Goal: Information Seeking & Learning: Learn about a topic

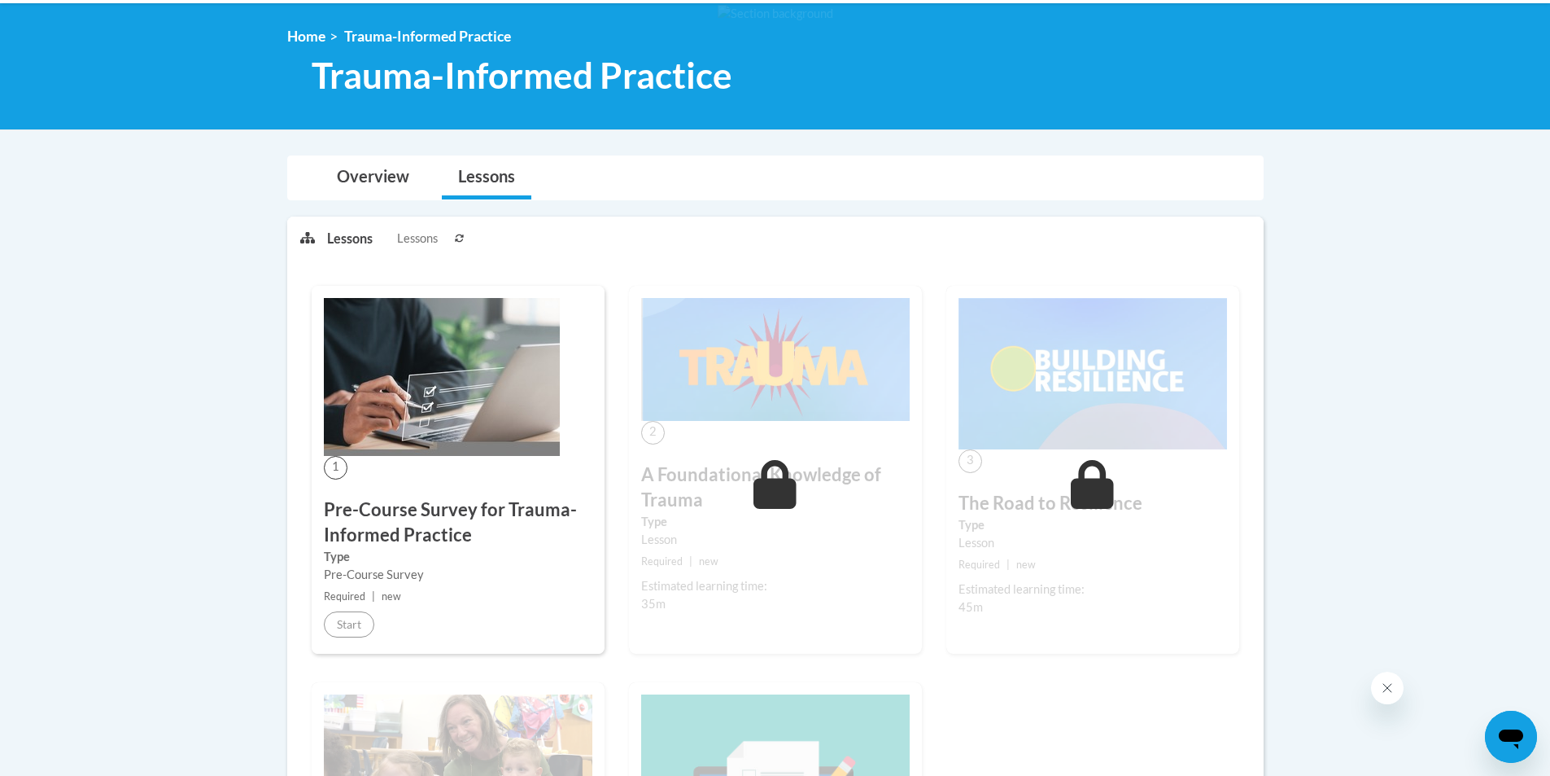
scroll to position [244, 0]
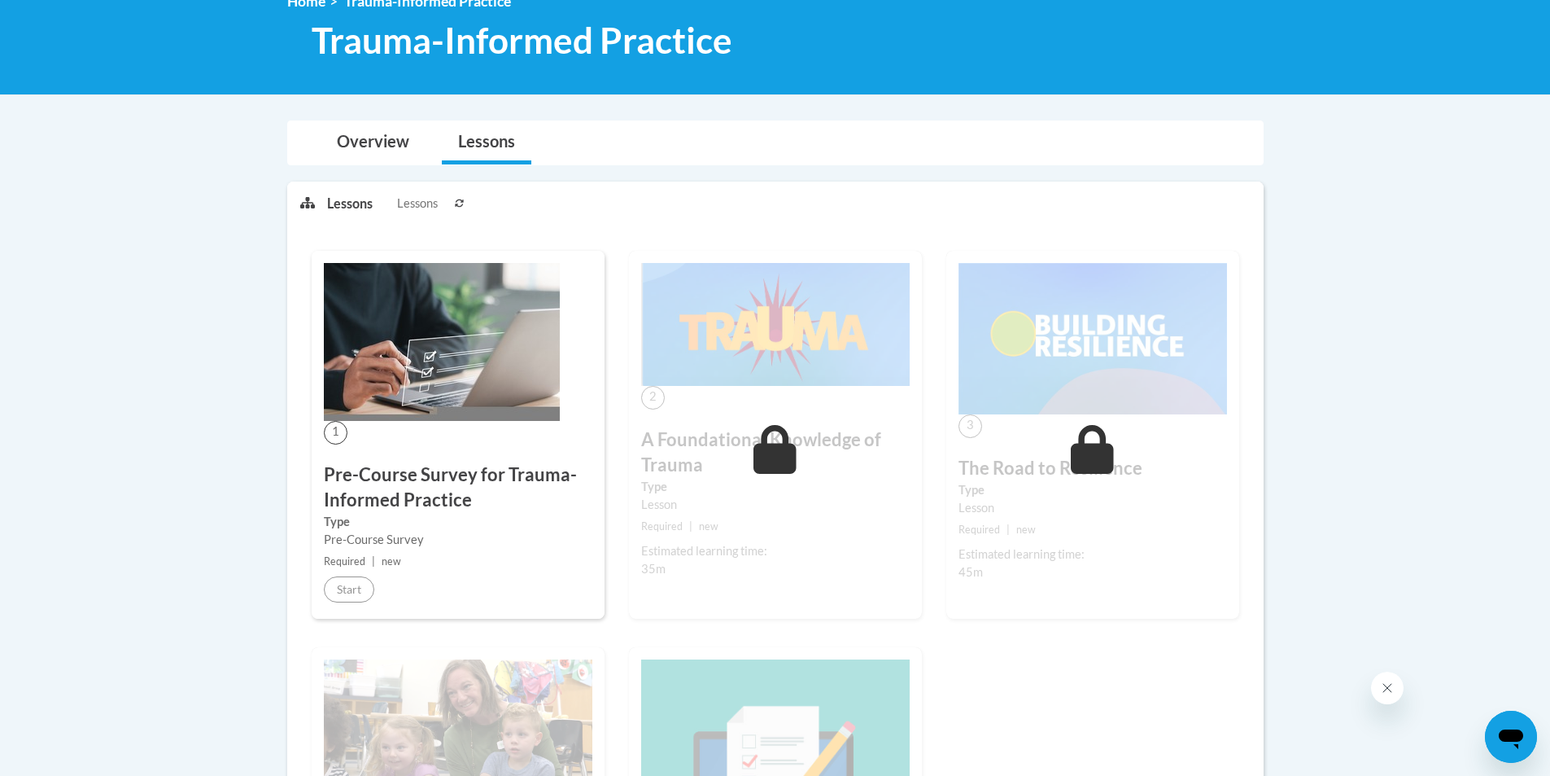
click at [393, 369] on img at bounding box center [442, 342] width 236 height 158
click at [439, 368] on img at bounding box center [442, 342] width 236 height 158
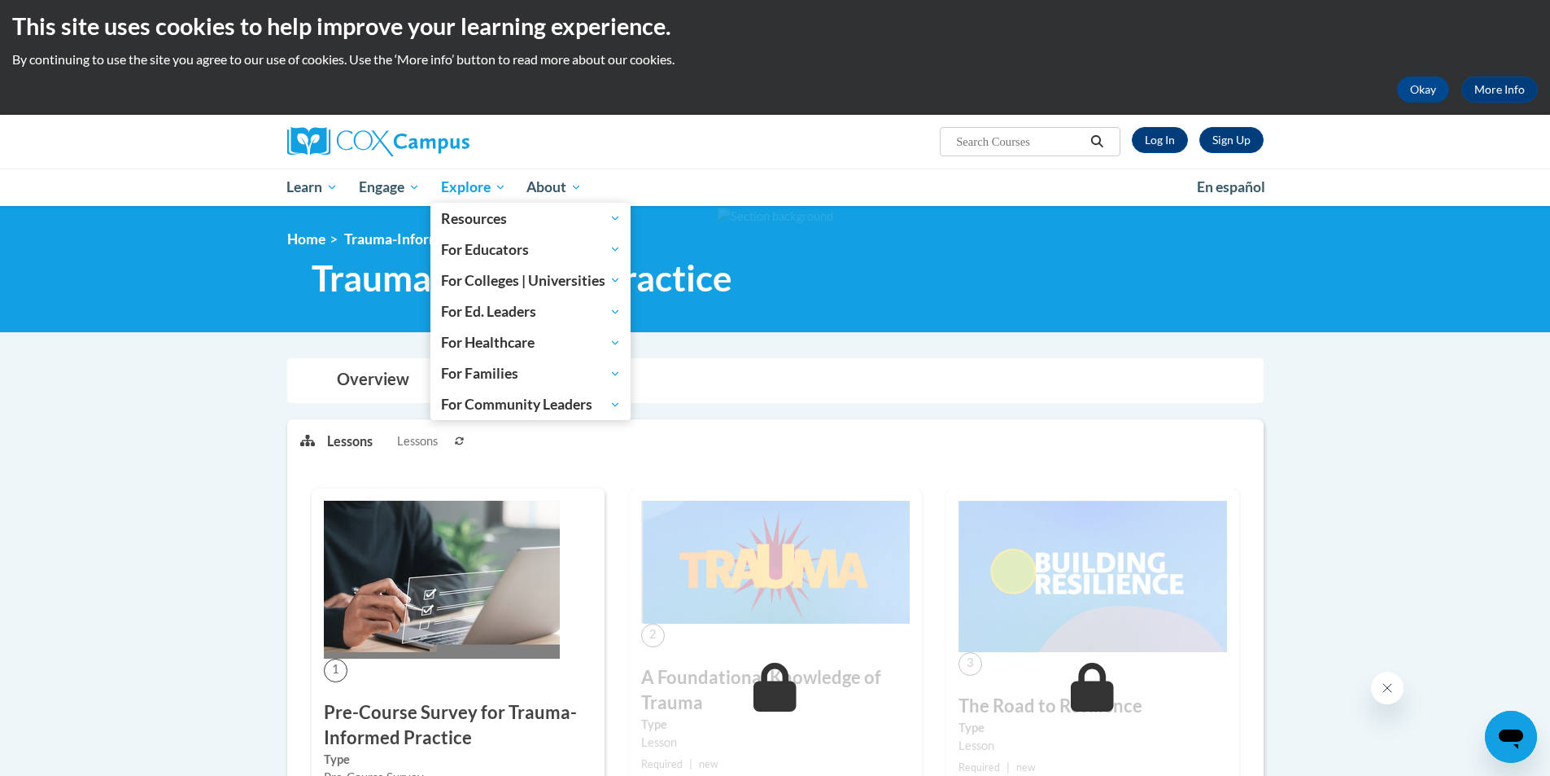
scroll to position [0, 0]
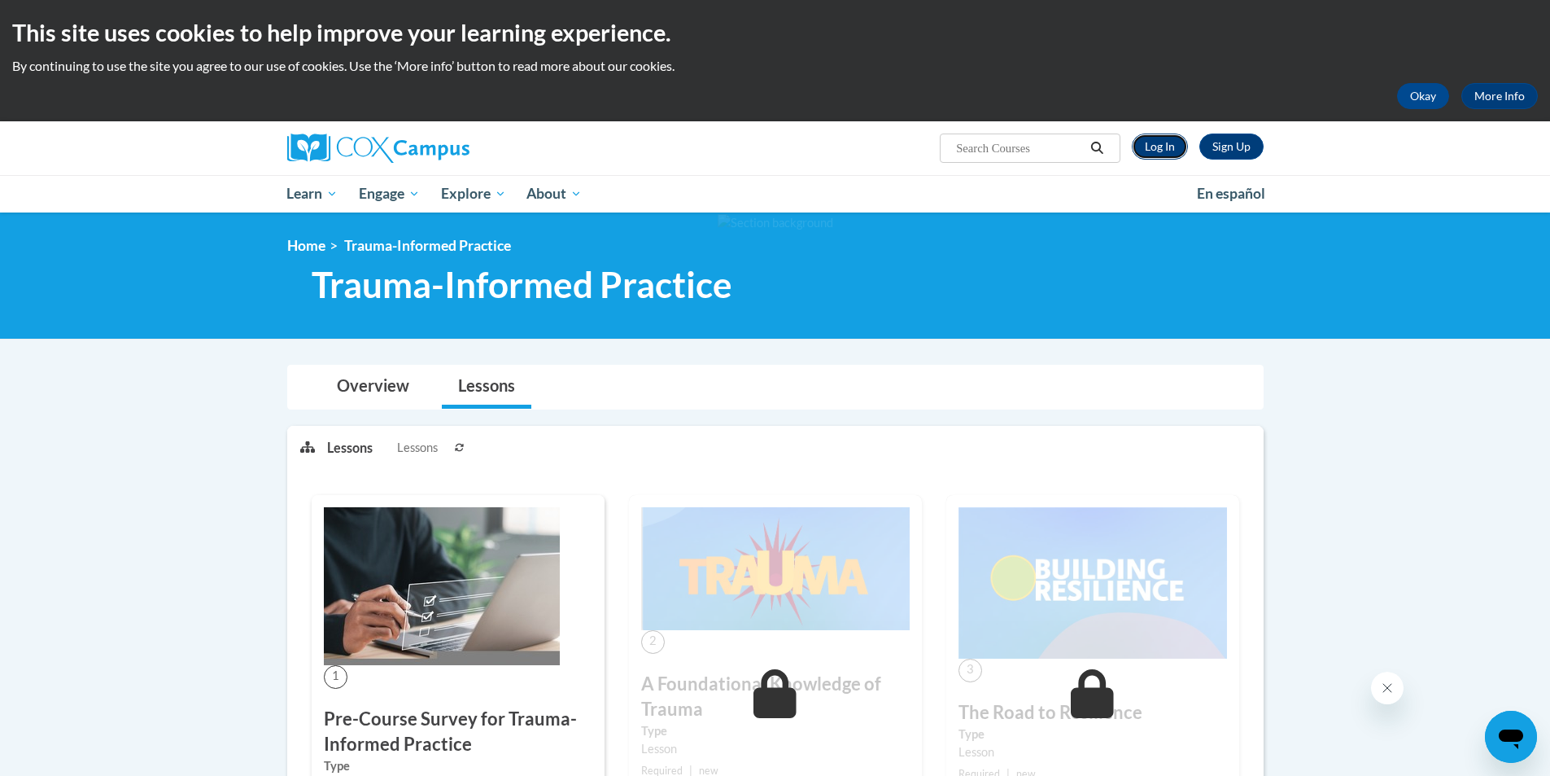
click at [1159, 140] on link "Log In" at bounding box center [1160, 146] width 56 height 26
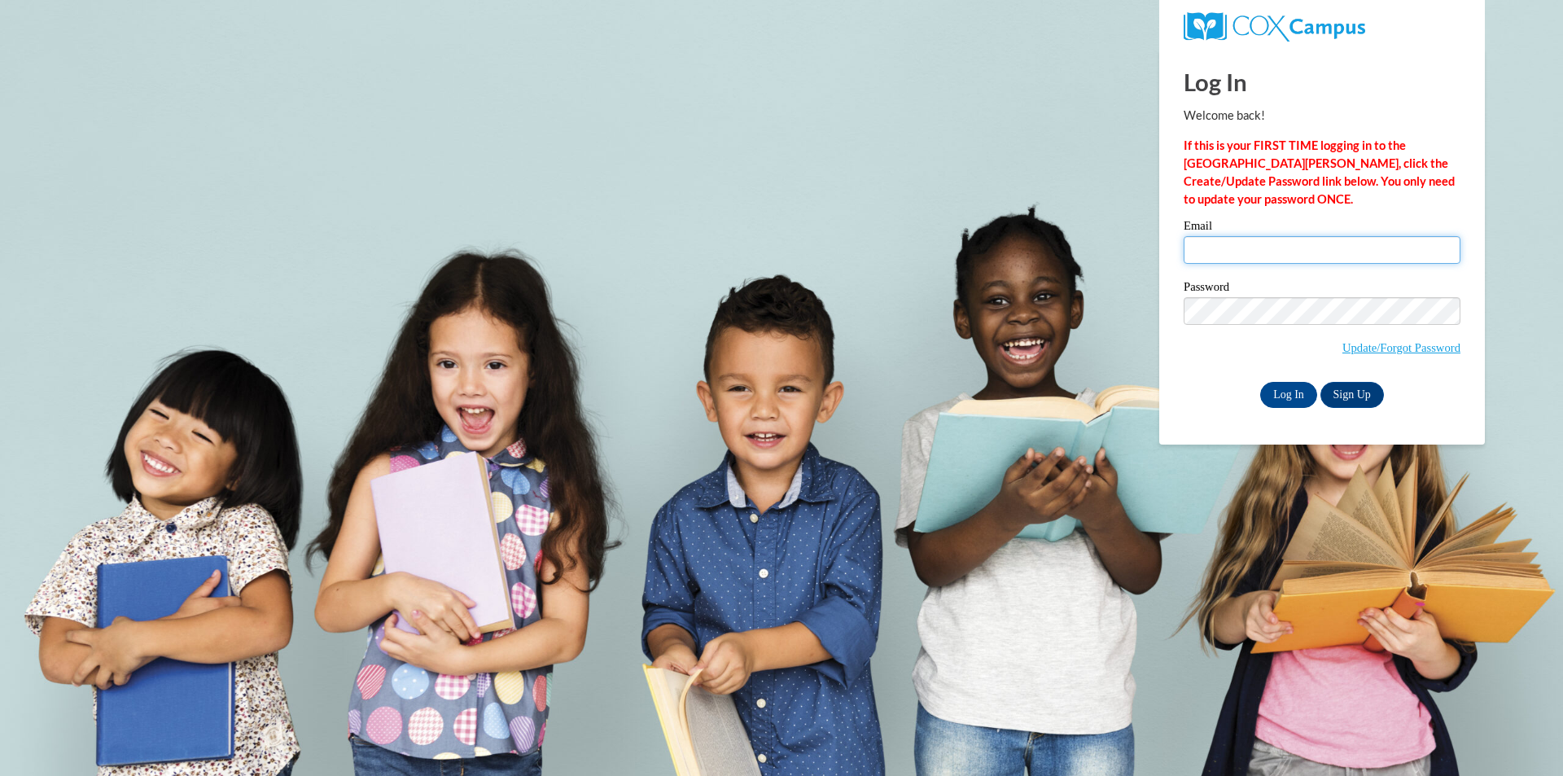
click at [1256, 243] on input "Email" at bounding box center [1321, 250] width 277 height 28
type input "jones.adam.w@muscogee.k12.ga.us"
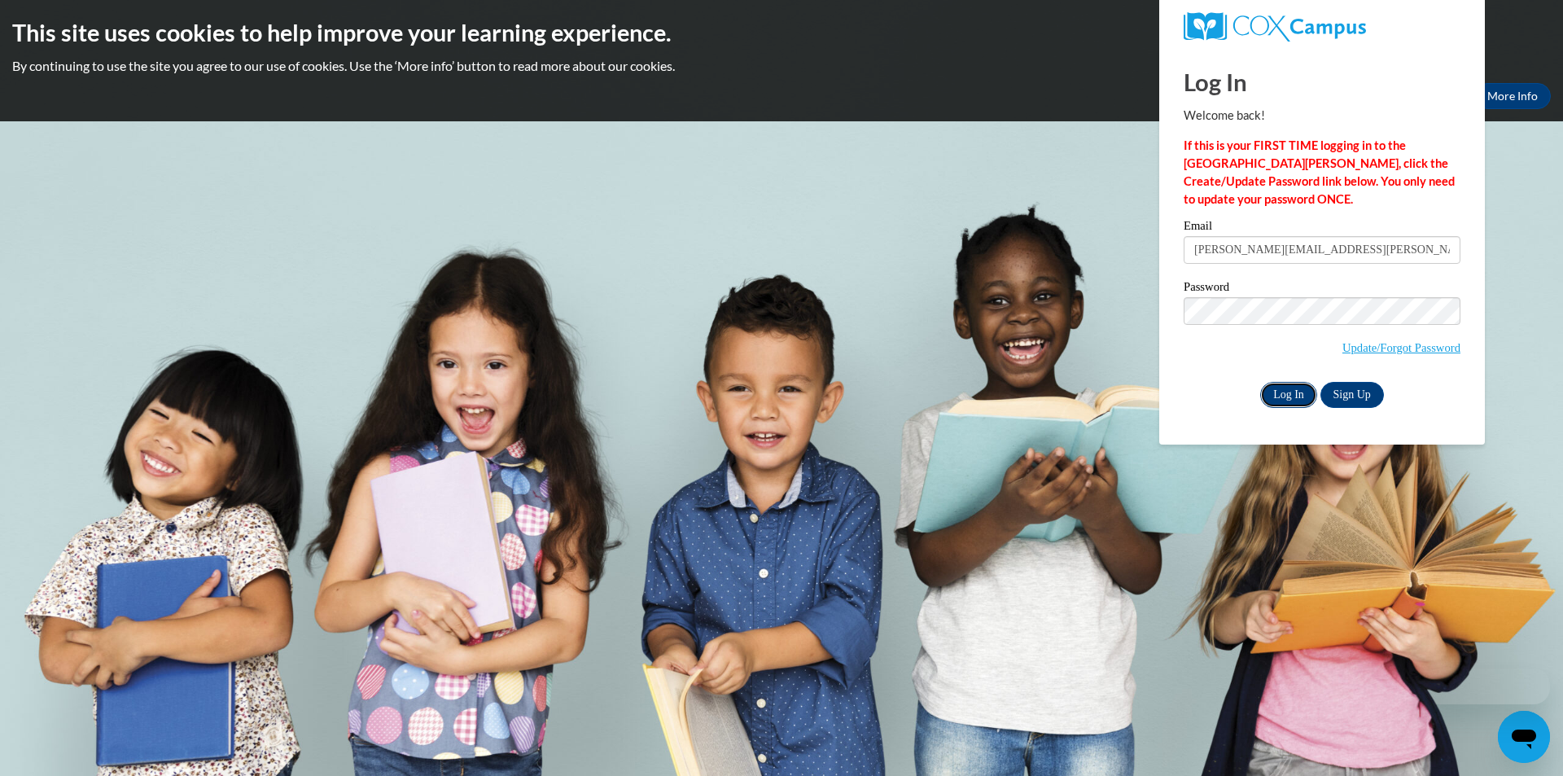
click at [1293, 389] on input "Log In" at bounding box center [1288, 395] width 57 height 26
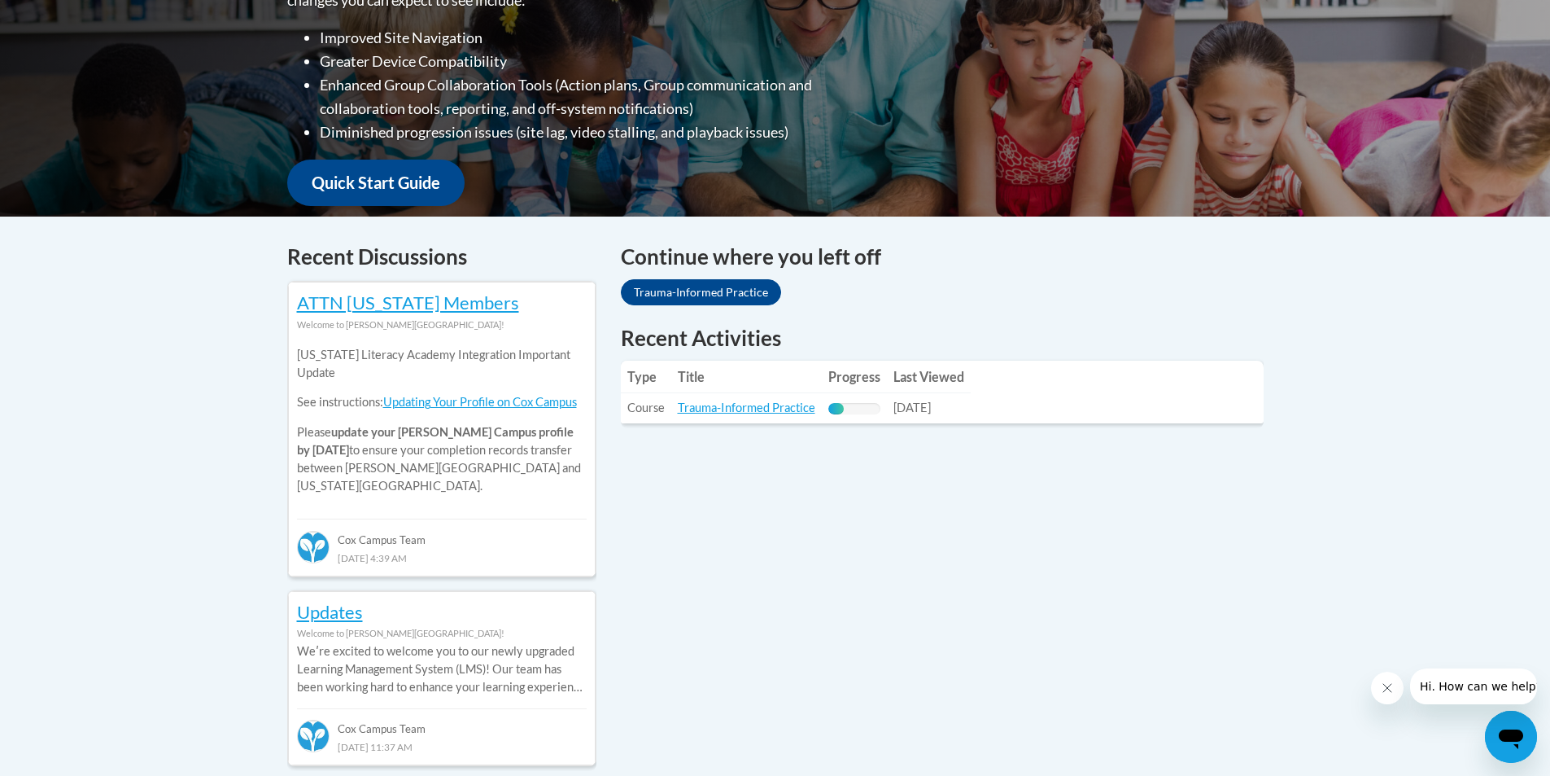
scroll to position [570, 0]
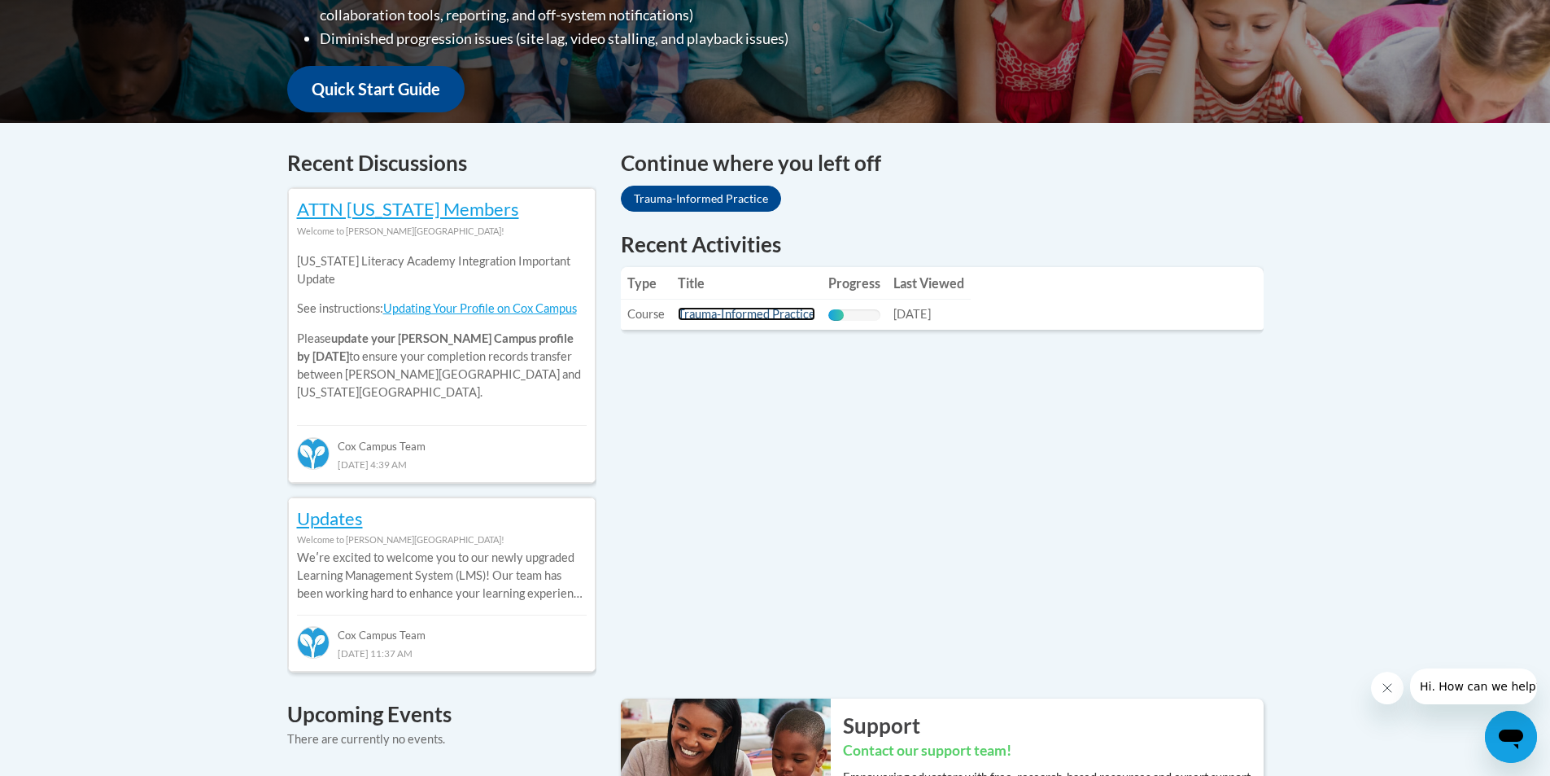
click at [770, 317] on link "Trauma-Informed Practice" at bounding box center [747, 314] width 138 height 14
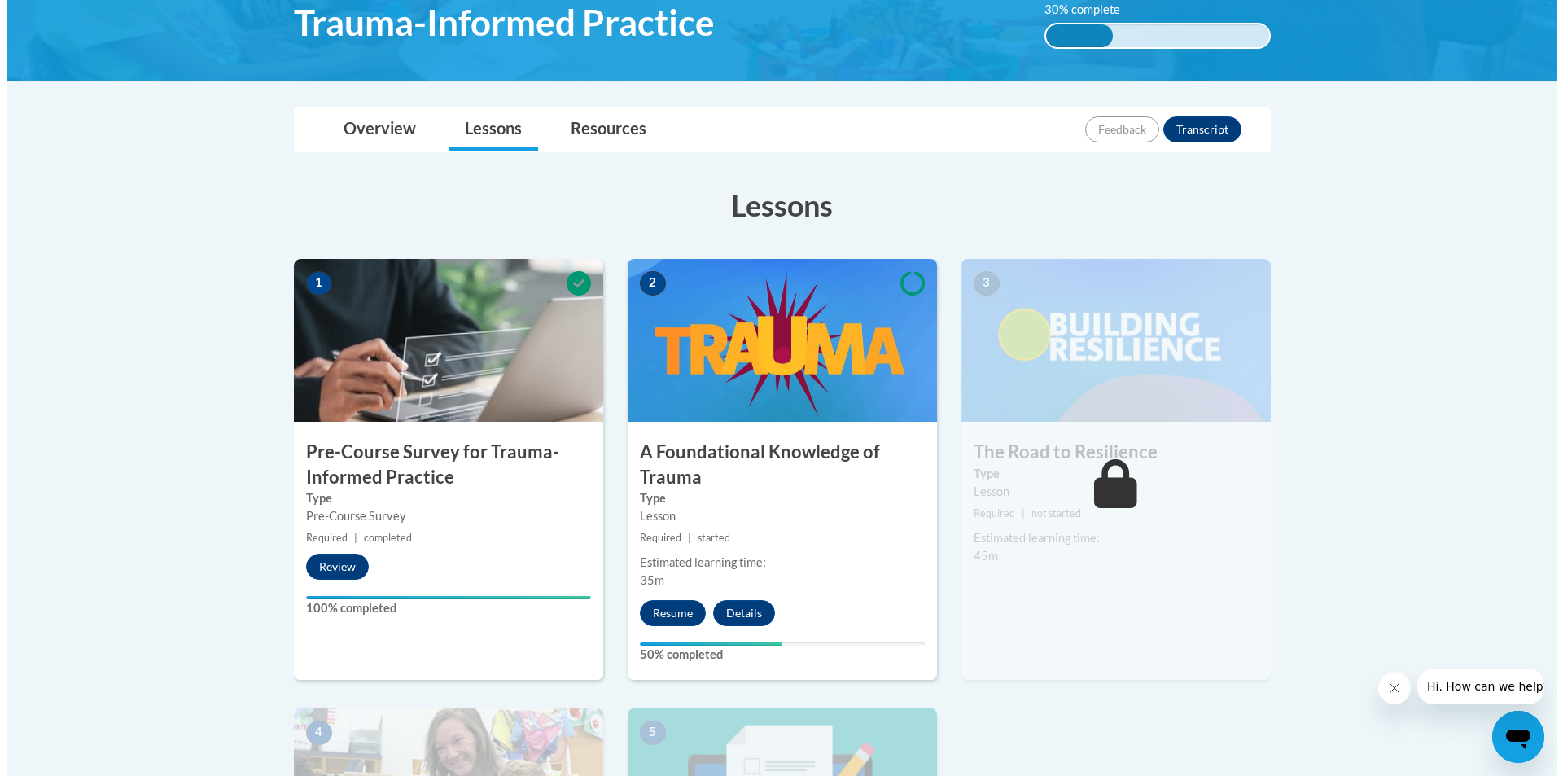
scroll to position [326, 0]
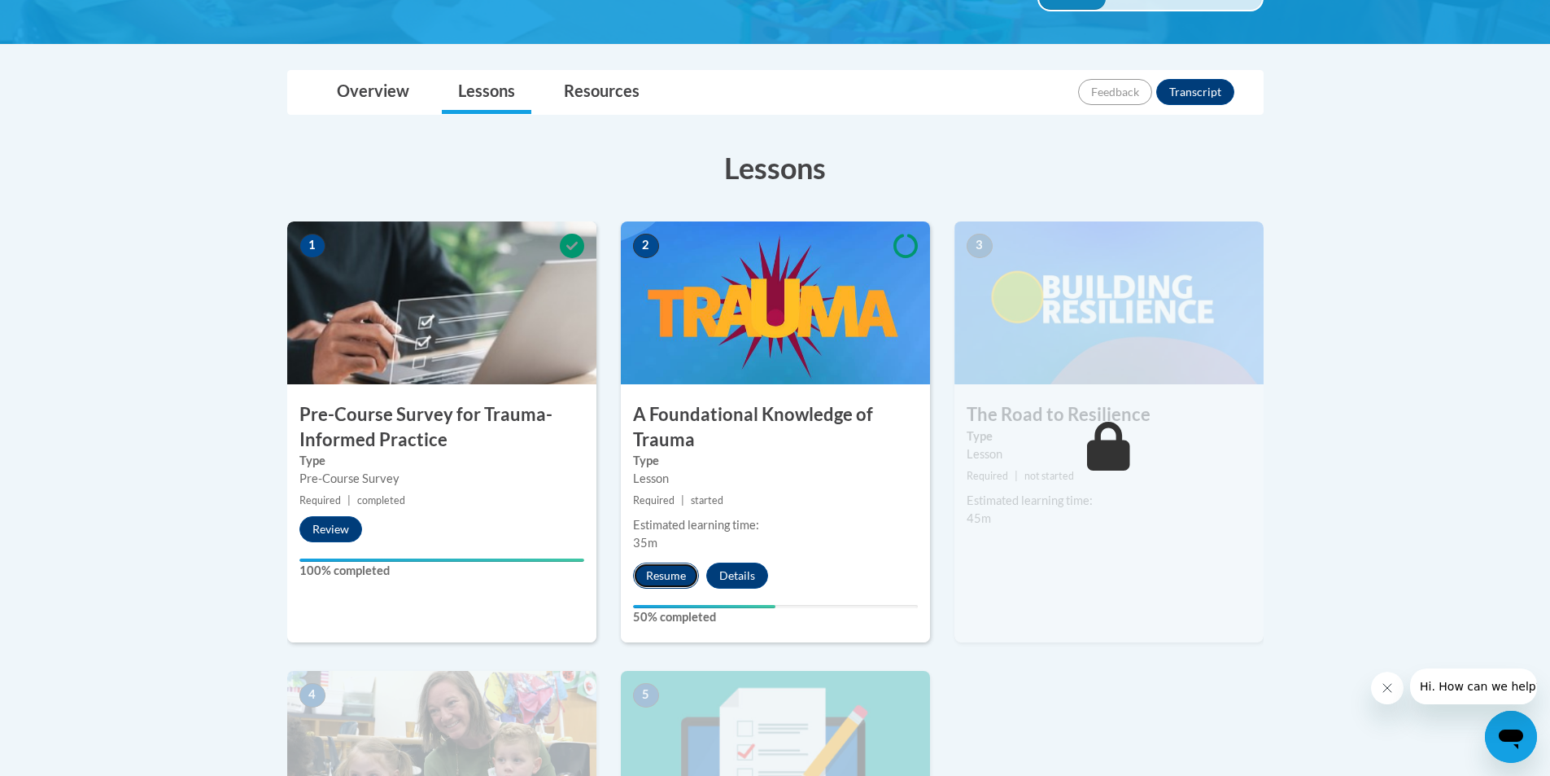
click at [666, 568] on button "Resume" at bounding box center [666, 575] width 66 height 26
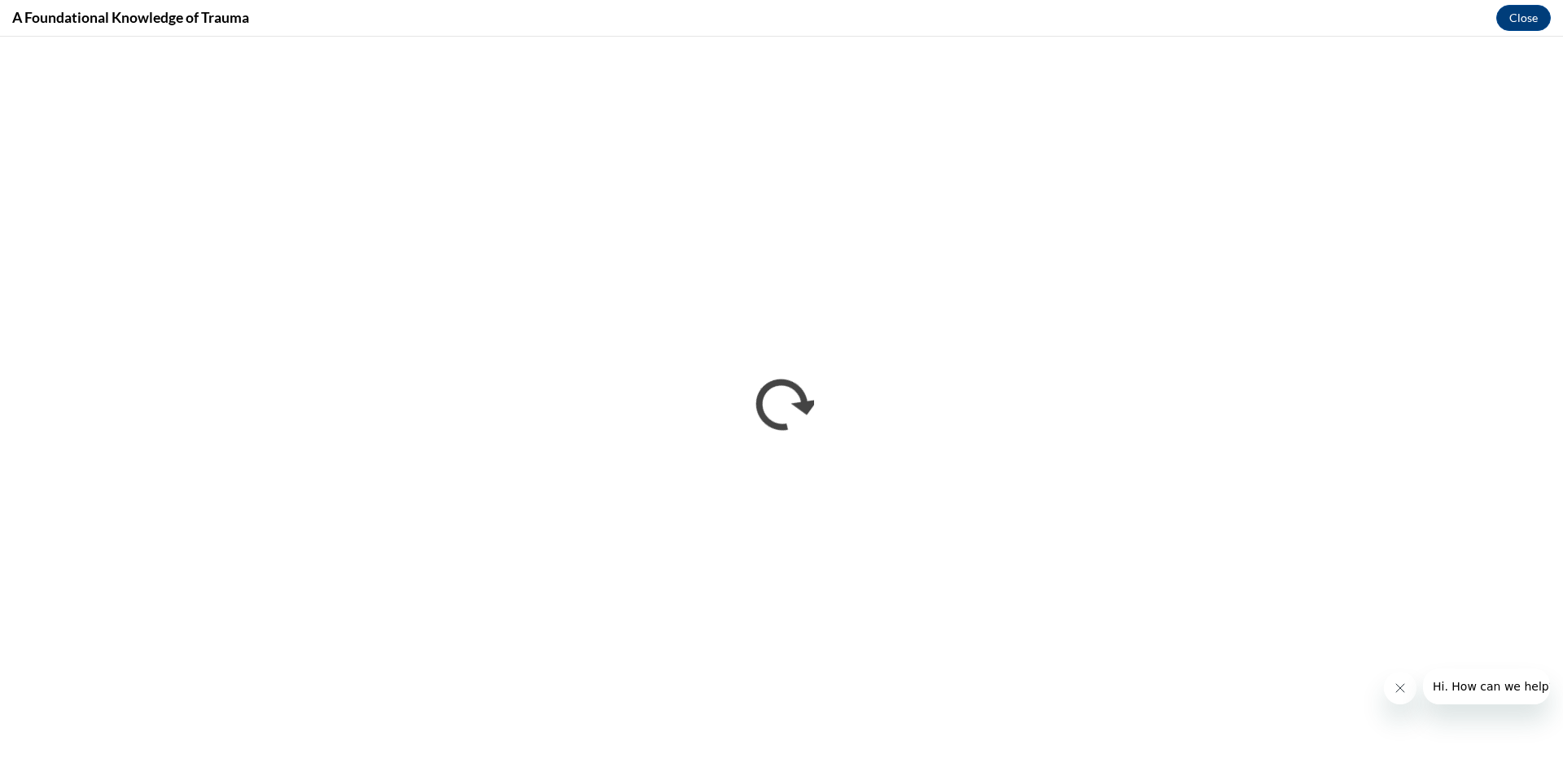
scroll to position [0, 0]
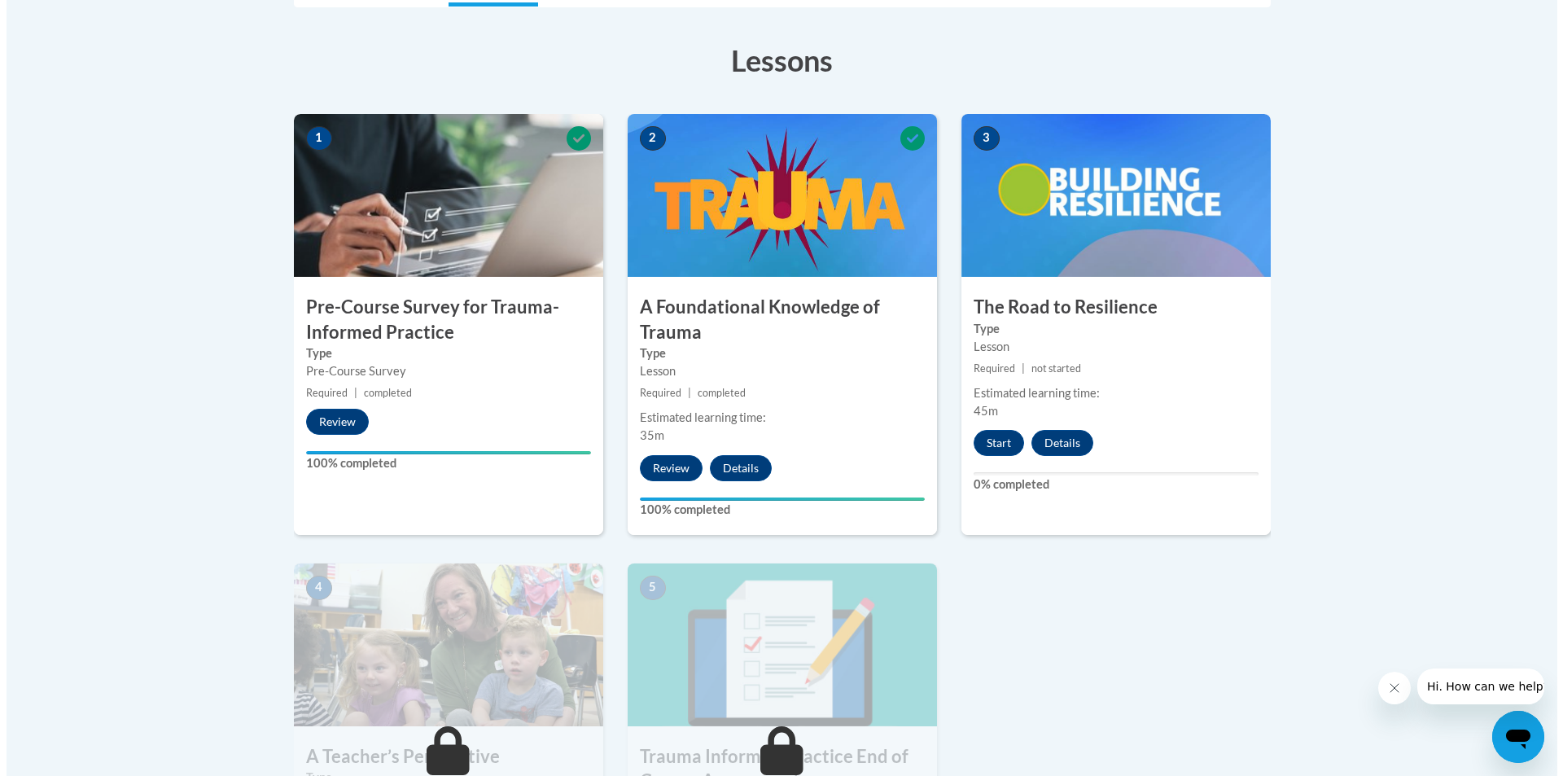
scroll to position [488, 0]
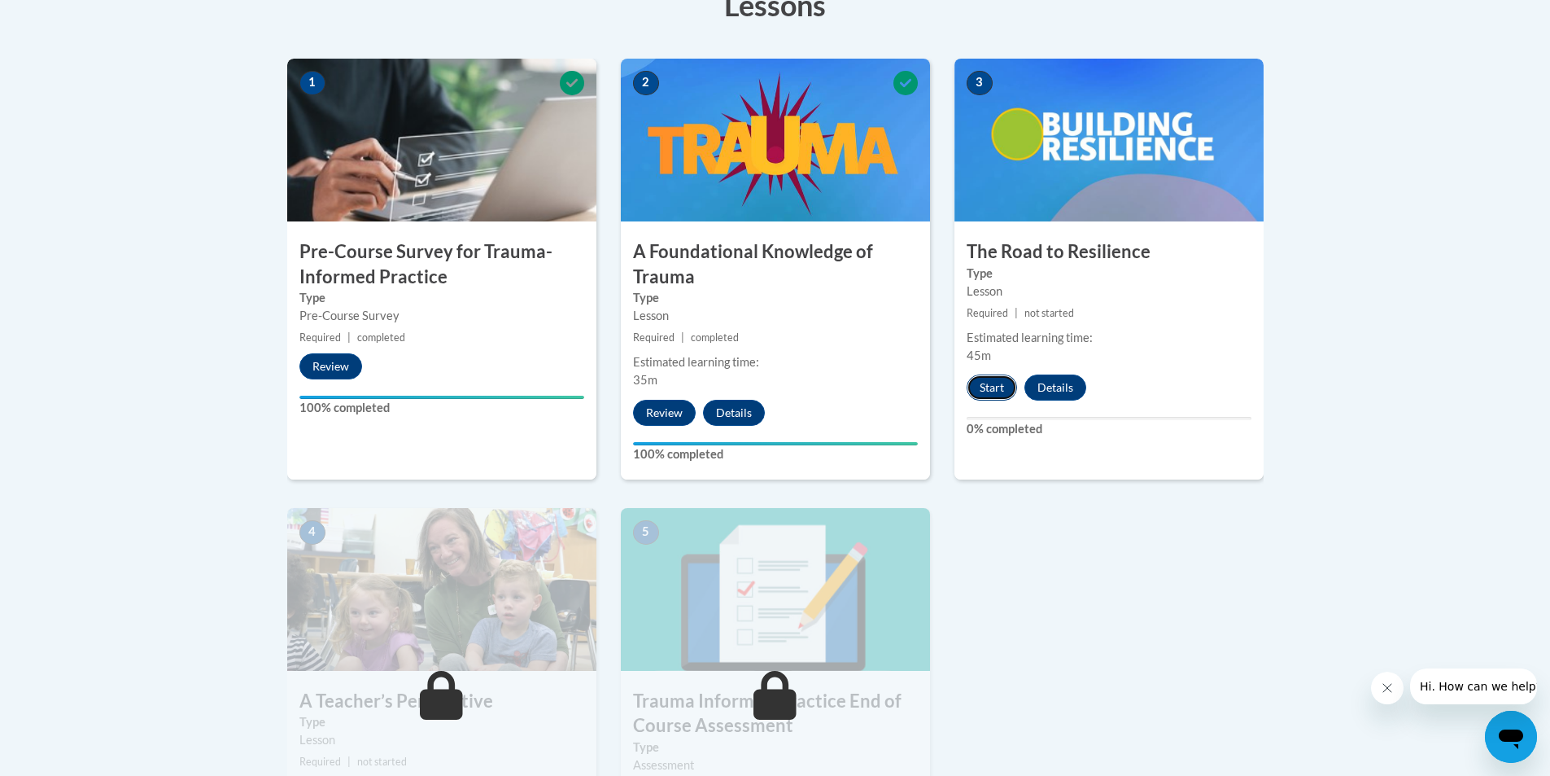
click at [990, 390] on button "Start" at bounding box center [992, 387] width 50 height 26
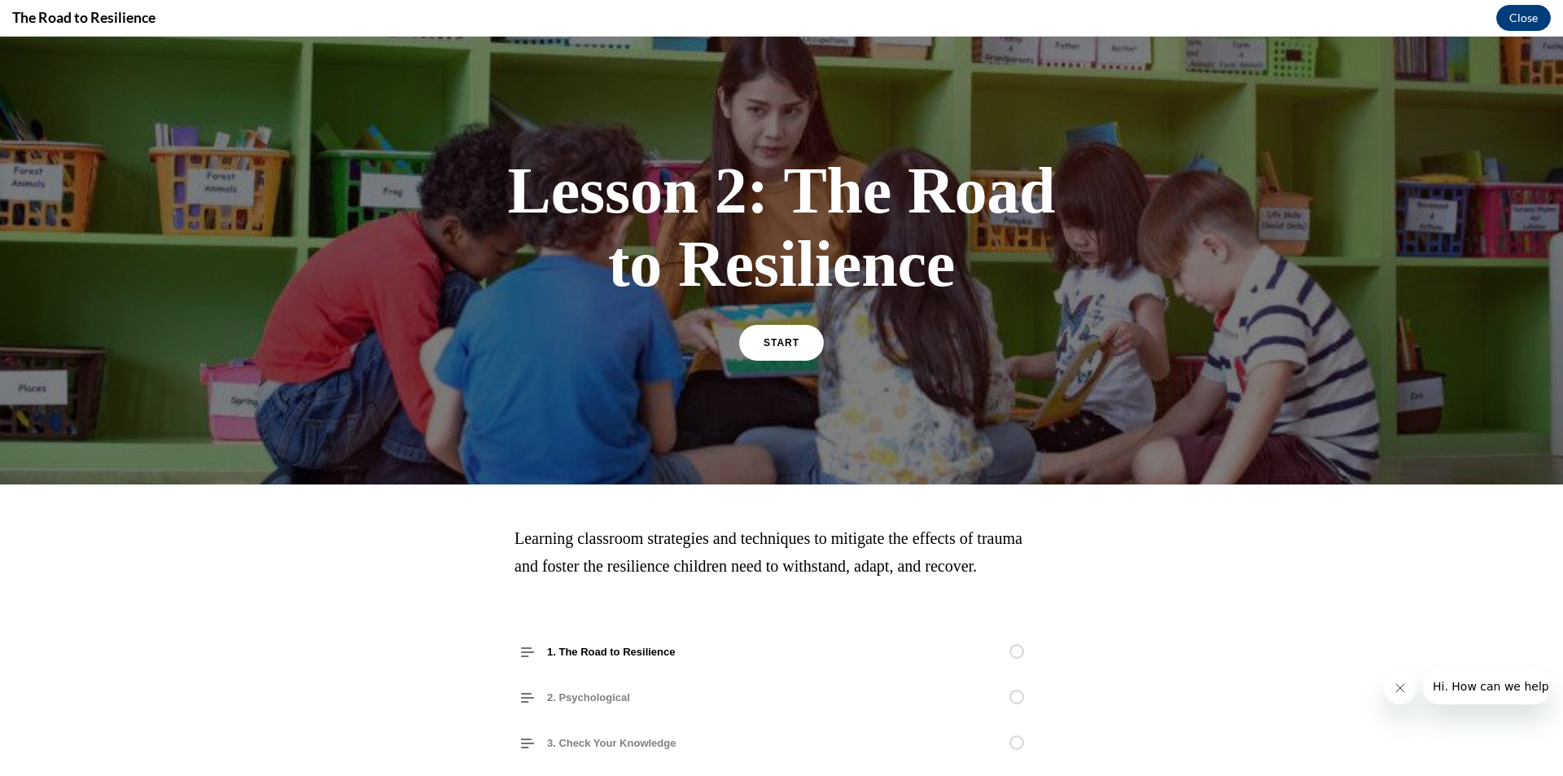
scroll to position [0, 0]
drag, startPoint x: 750, startPoint y: 317, endPoint x: 750, endPoint y: 326, distance: 9.0
click at [748, 320] on div "Lesson 2: The Road to Resilience START" at bounding box center [781, 256] width 570 height 237
click at [763, 334] on link "START" at bounding box center [781, 342] width 89 height 37
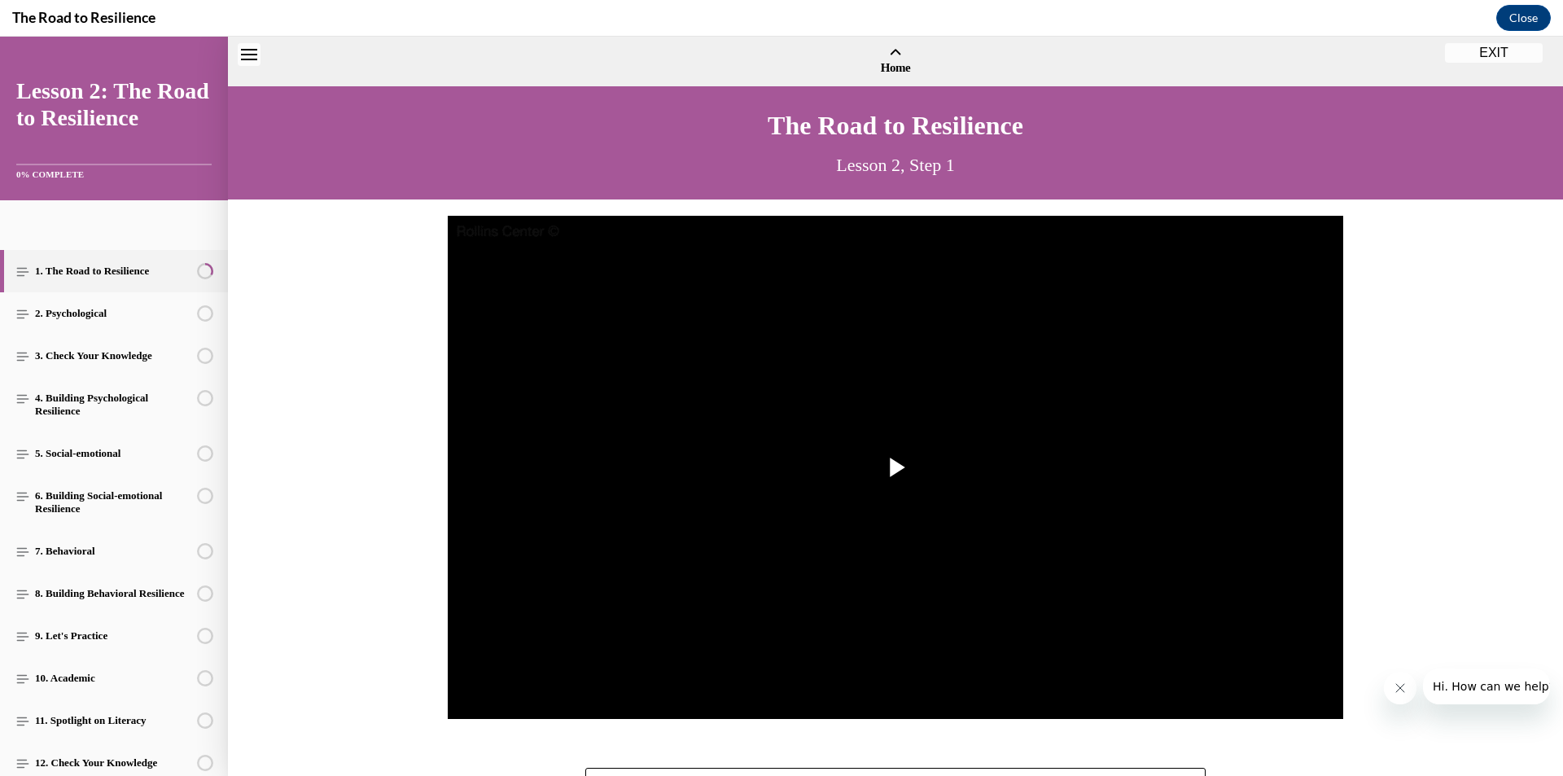
scroll to position [50, 0]
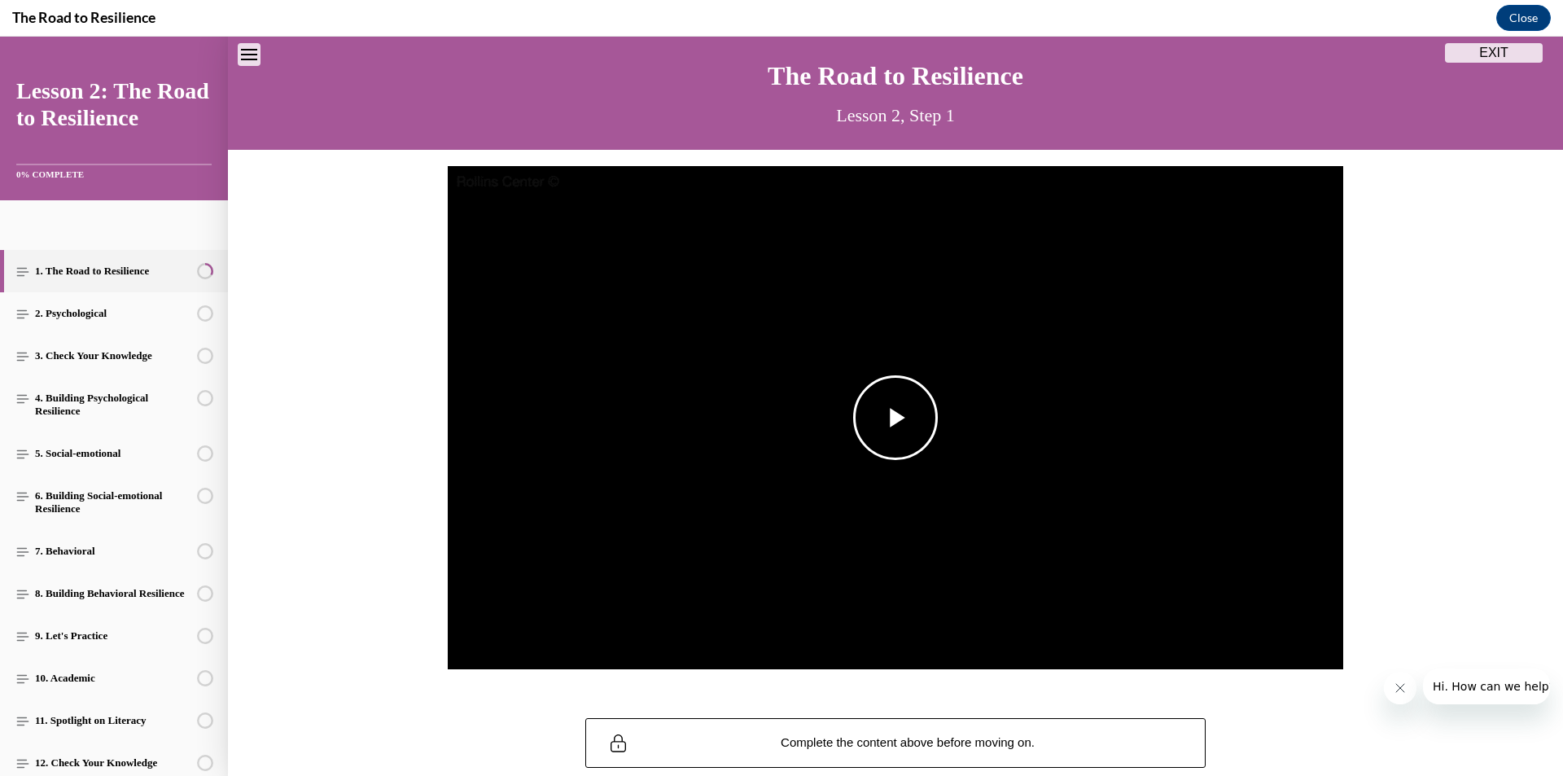
click at [895, 417] on span "Video player" at bounding box center [895, 417] width 0 height 0
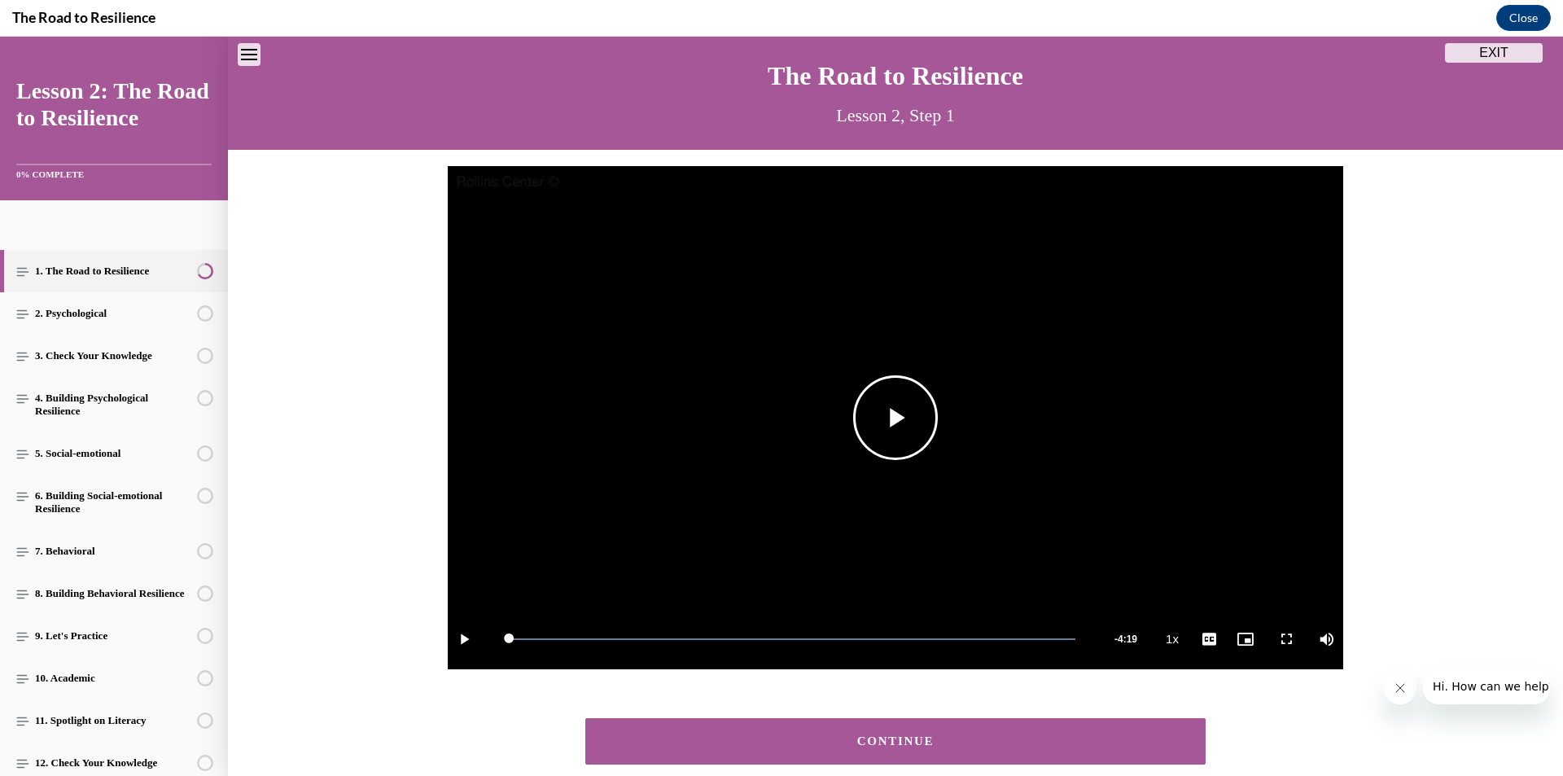
click at [895, 417] on span "Video player" at bounding box center [895, 417] width 0 height 0
click at [944, 739] on div "CONTINUE" at bounding box center [895, 741] width 570 height 12
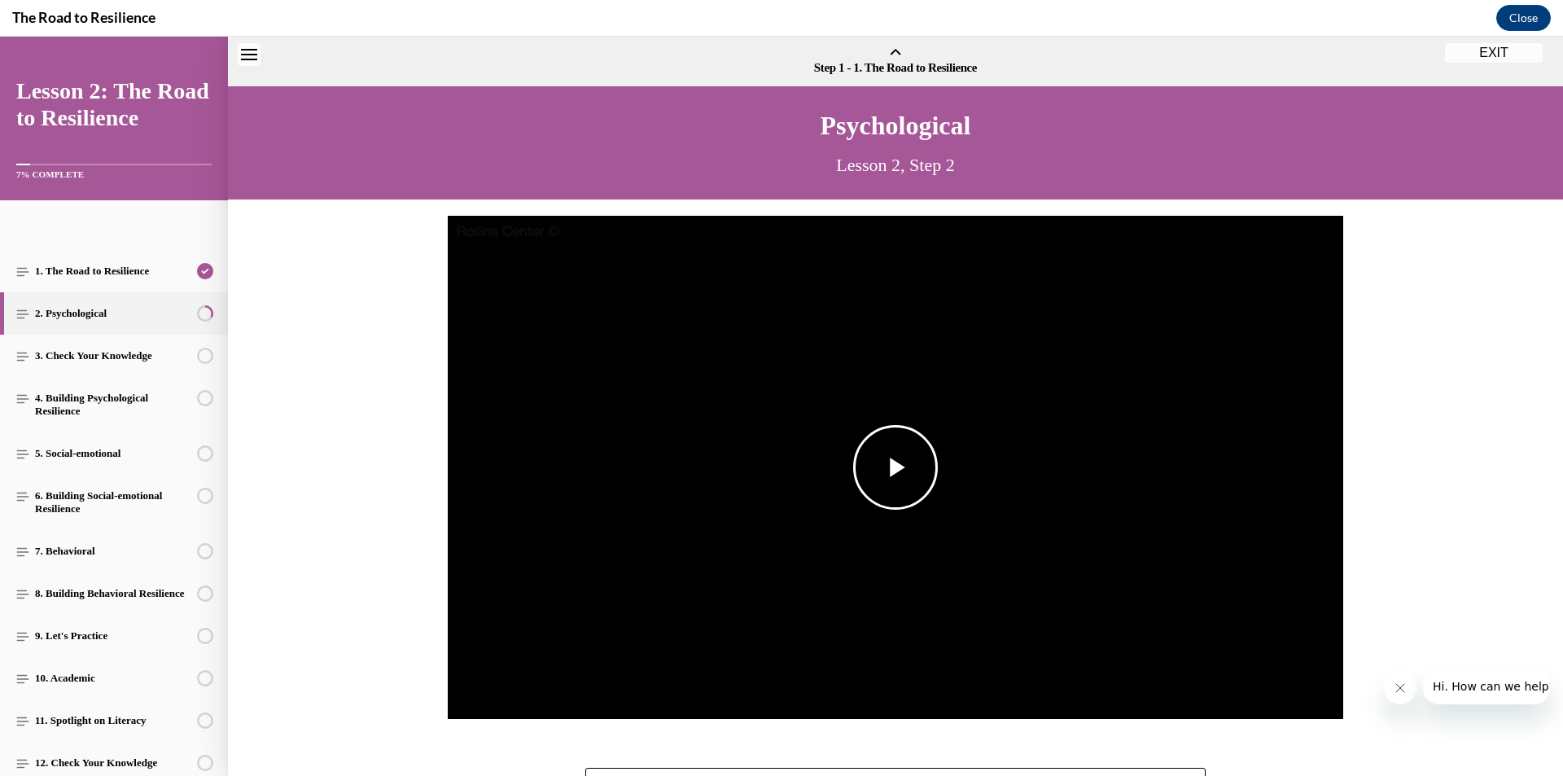
scroll to position [50, 0]
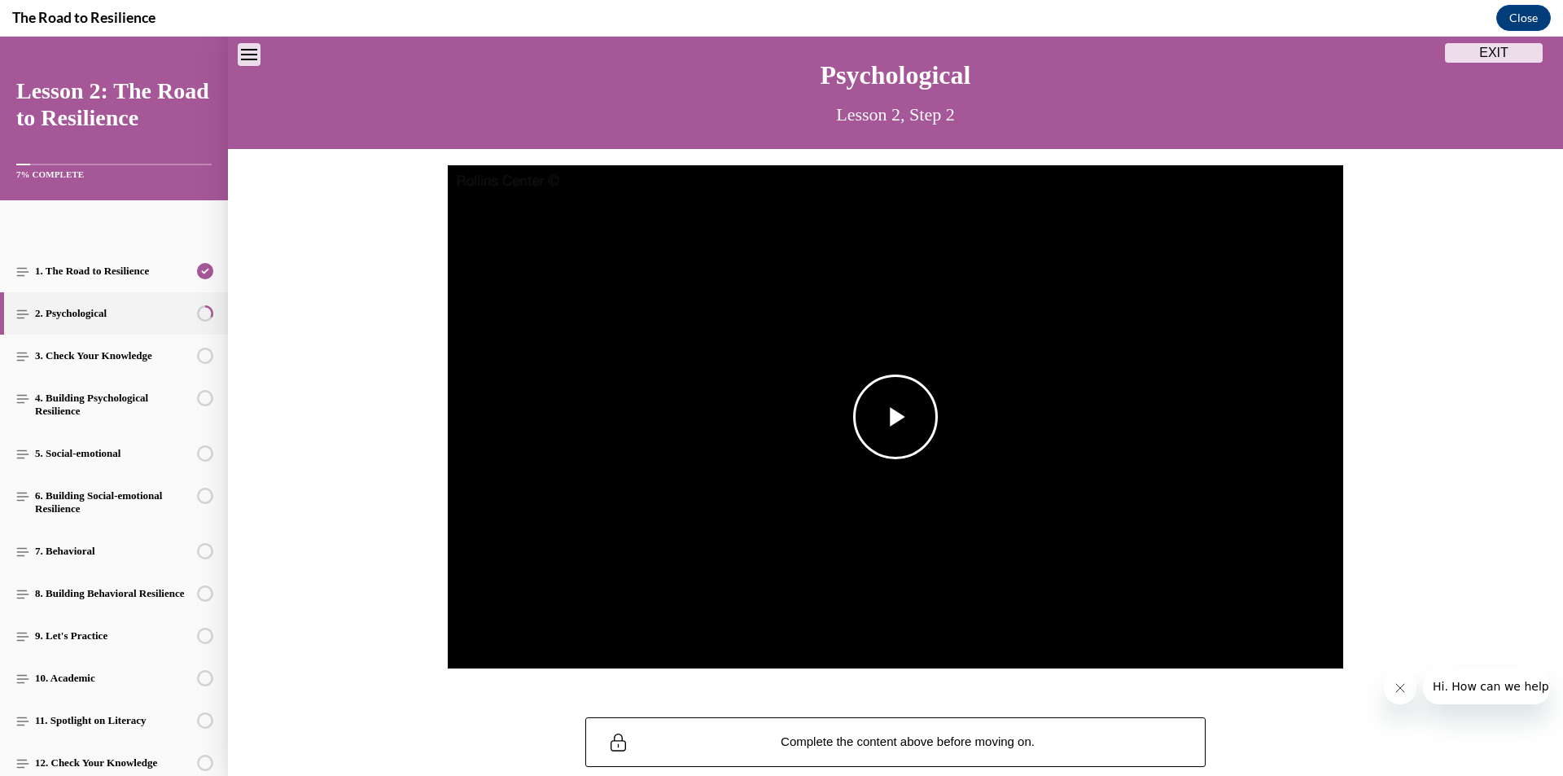
click at [895, 417] on span "Video player" at bounding box center [895, 417] width 0 height 0
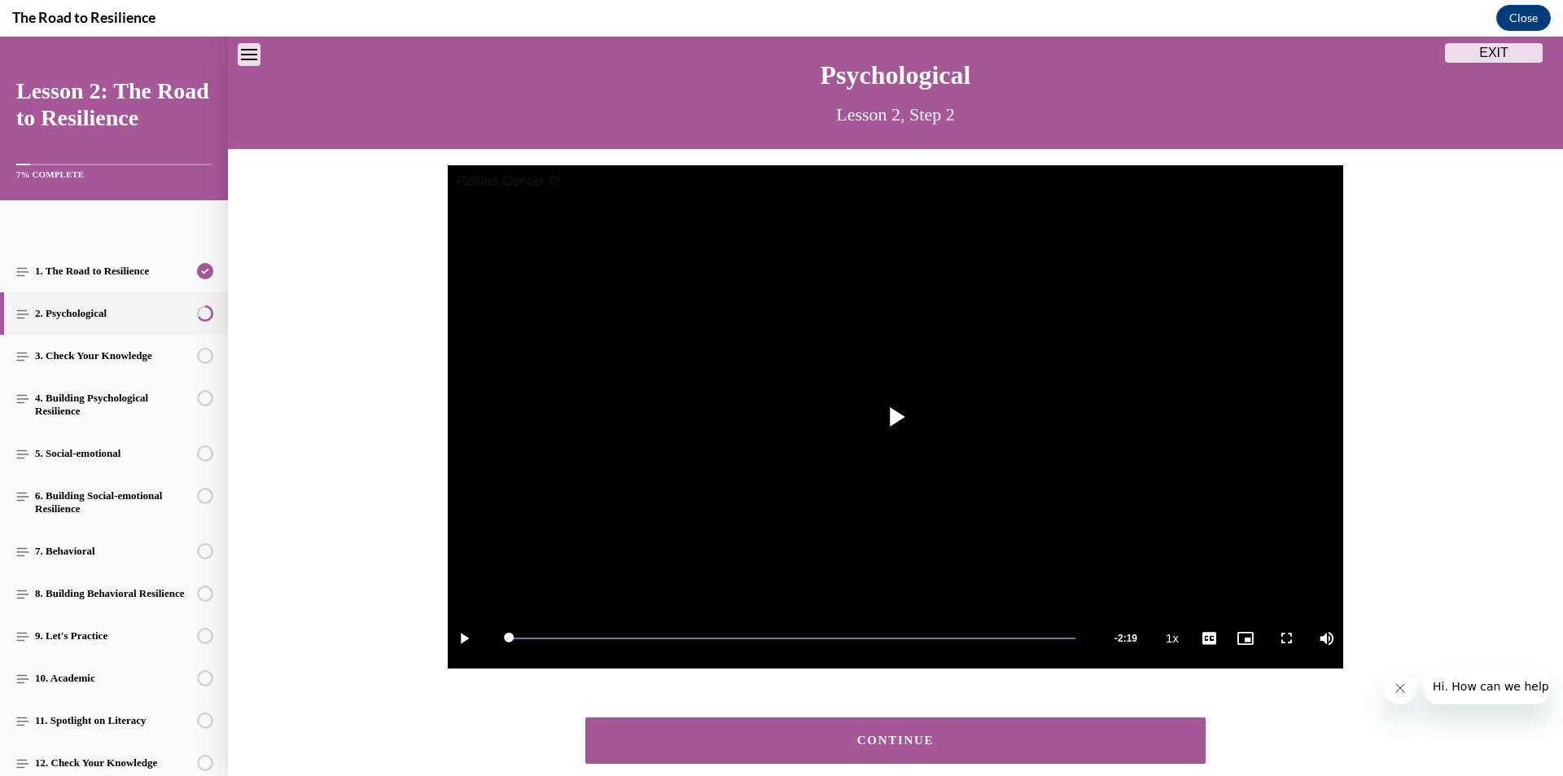
click at [849, 719] on button "CONTINUE" at bounding box center [895, 740] width 620 height 46
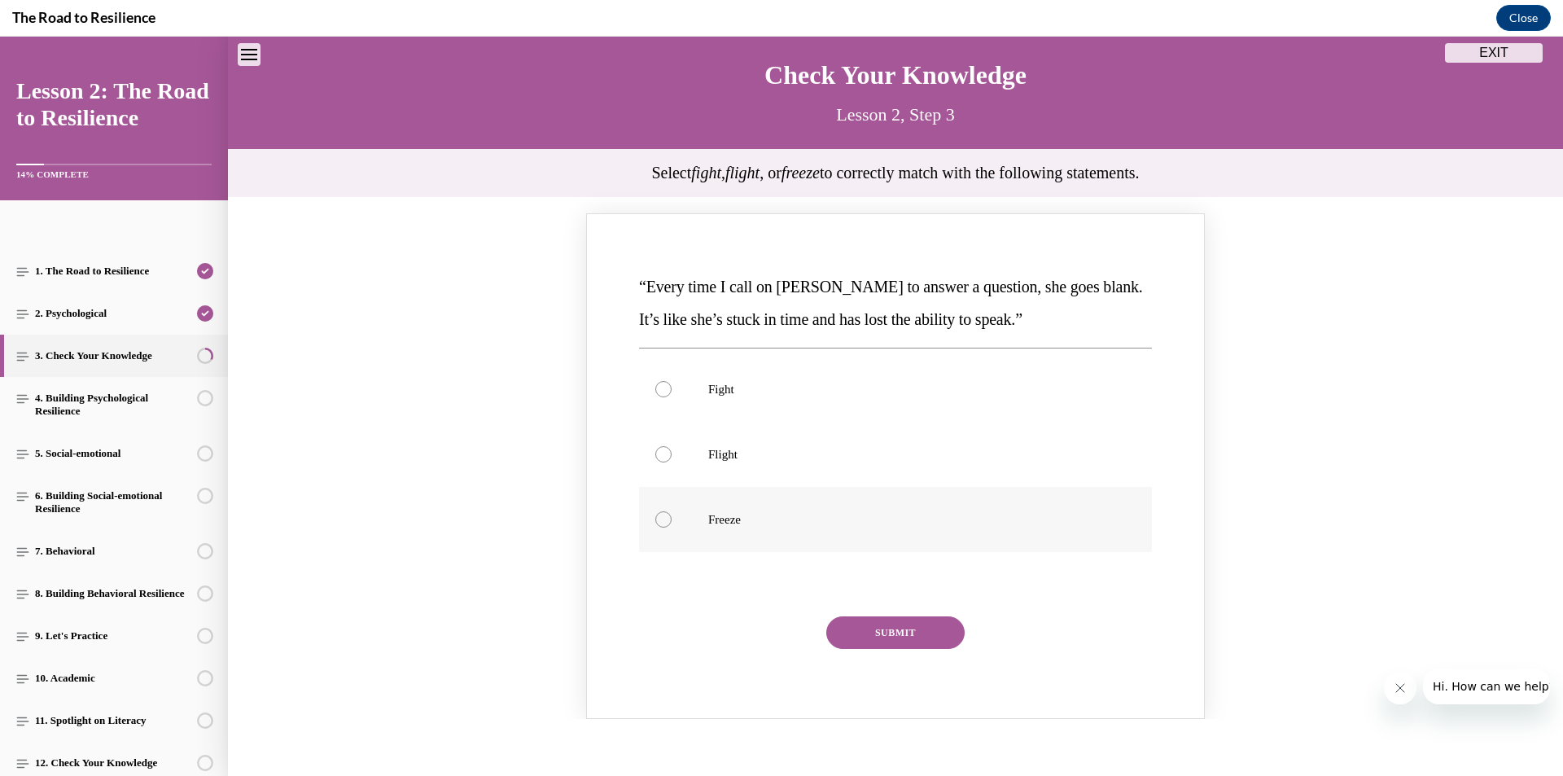
click at [846, 529] on label "Freeze" at bounding box center [895, 519] width 513 height 65
click at [671, 527] on input "Freeze" at bounding box center [663, 519] width 16 height 16
radio input "true"
click at [903, 626] on button "SUBMIT" at bounding box center [895, 632] width 138 height 33
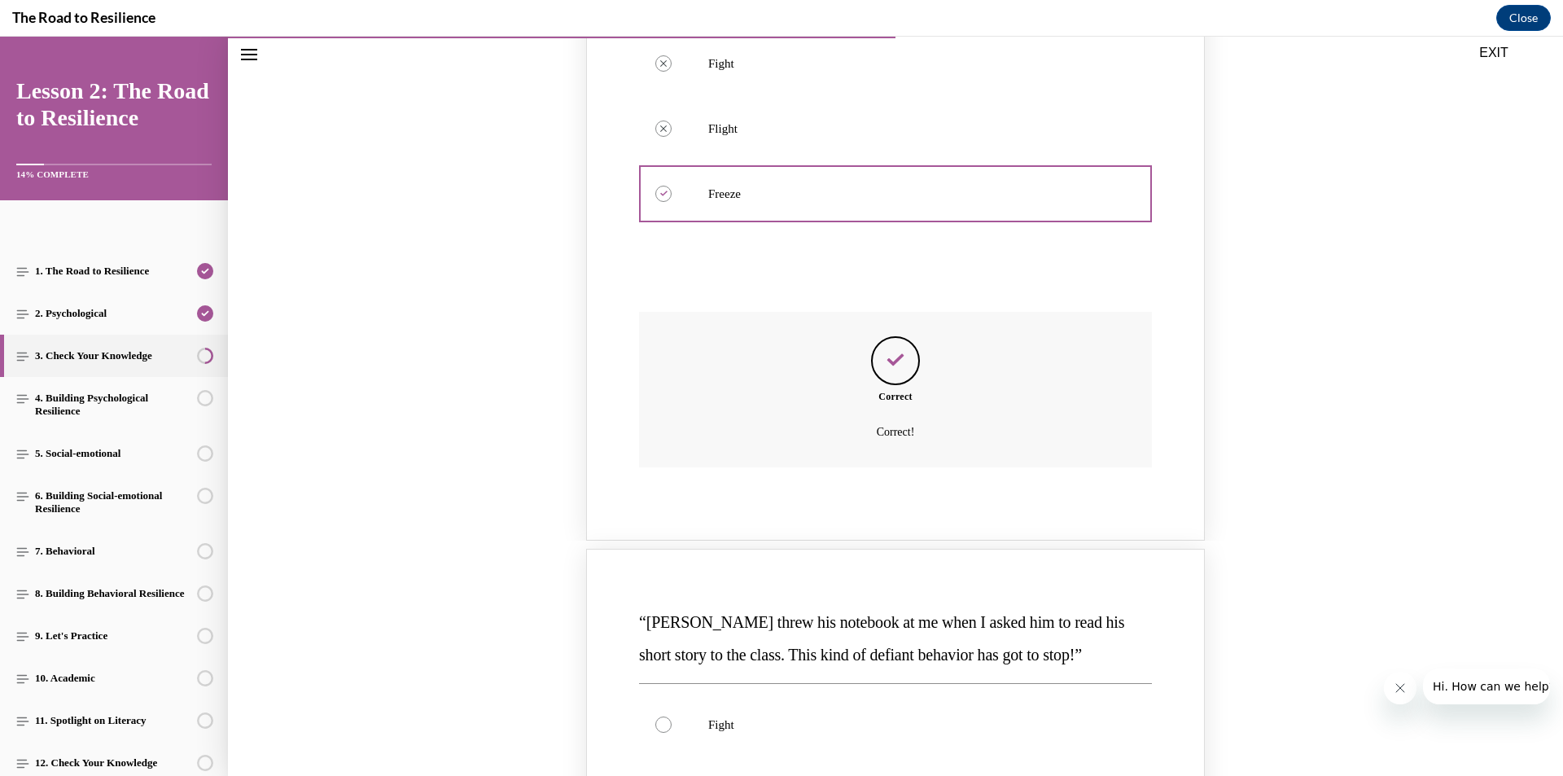
scroll to position [620, 0]
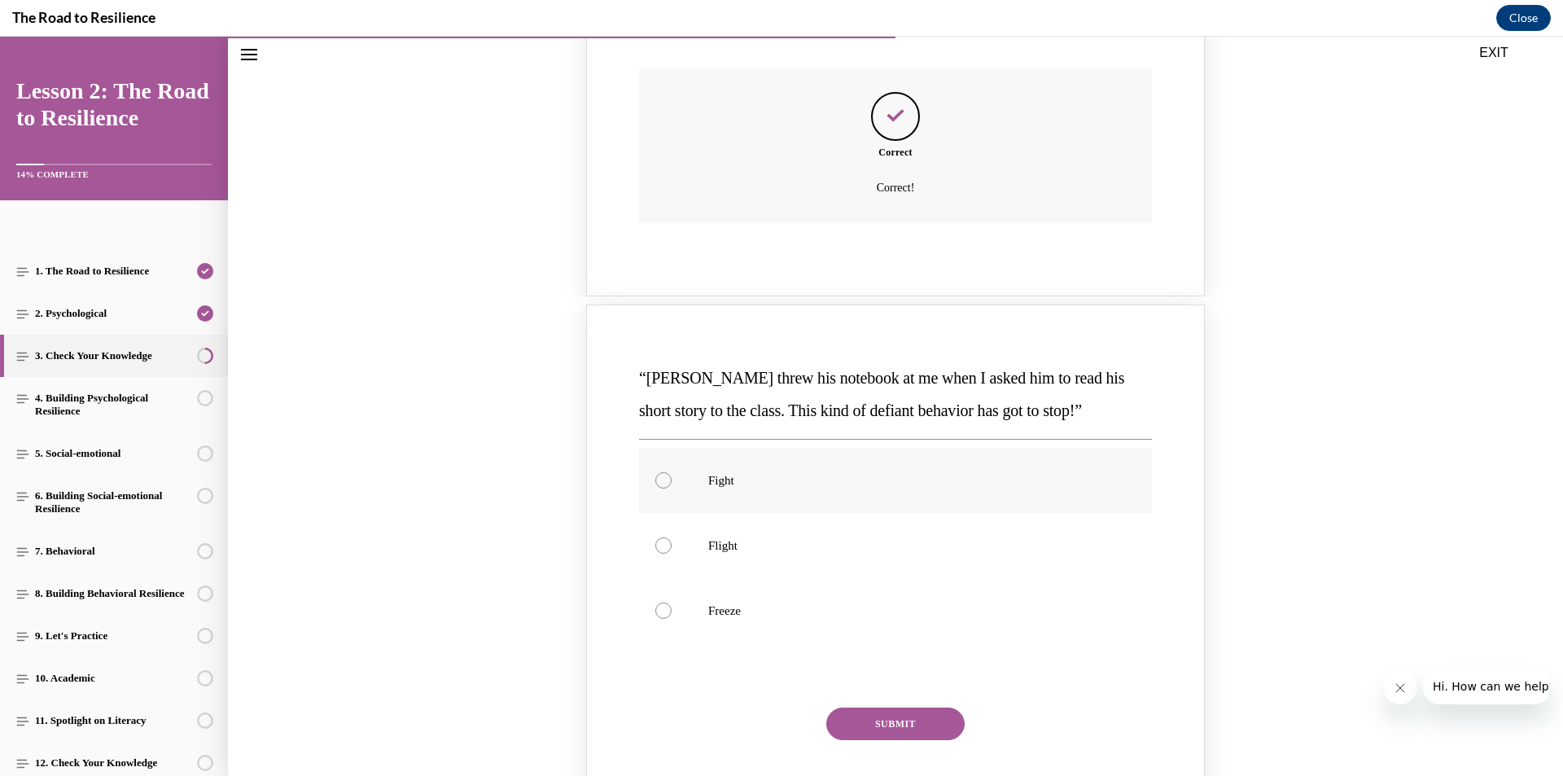
click at [973, 499] on label "Fight" at bounding box center [895, 480] width 513 height 65
click at [671, 488] on input "Fight" at bounding box center [663, 480] width 16 height 16
radio input "true"
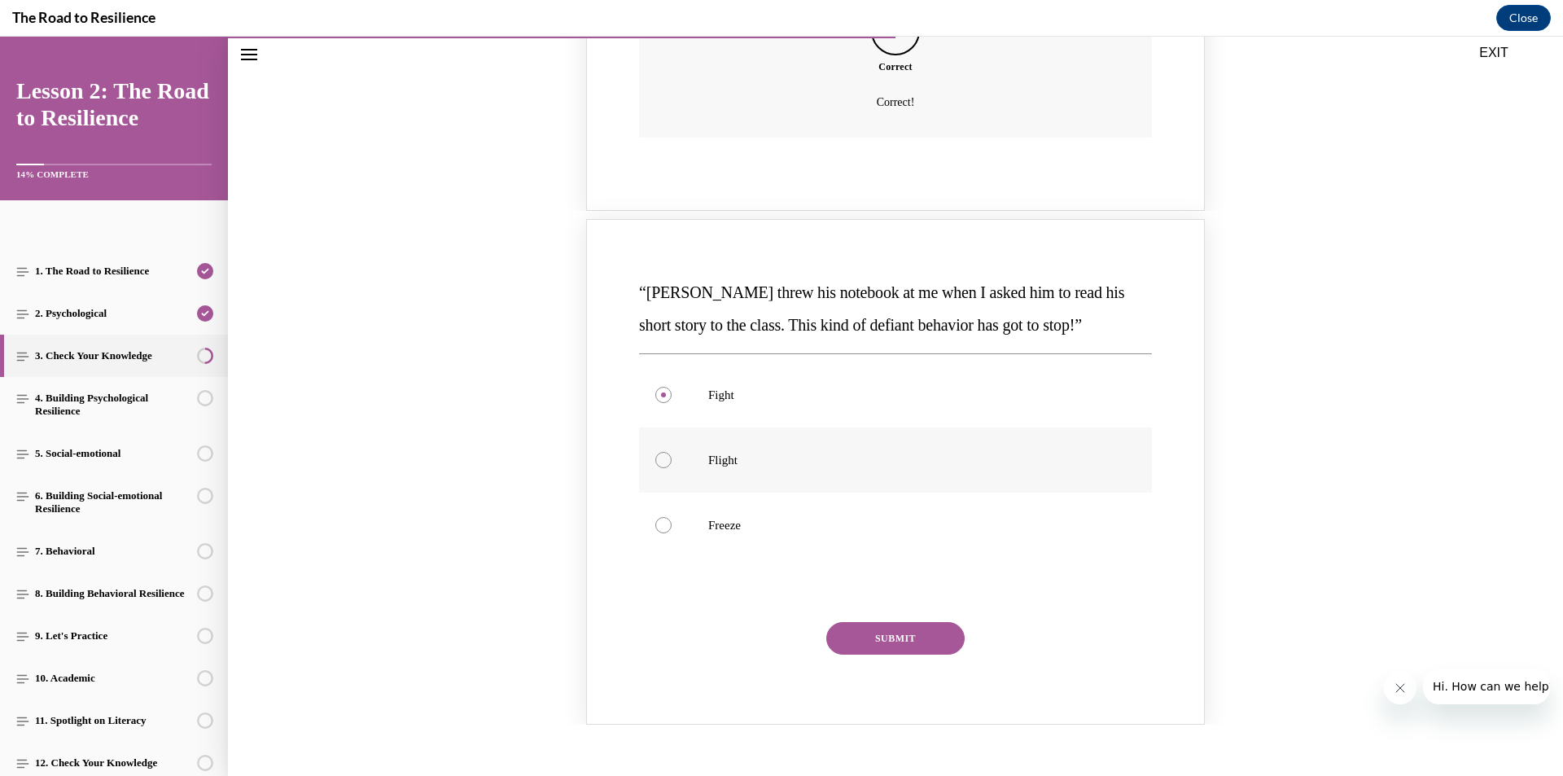
scroll to position [783, 0]
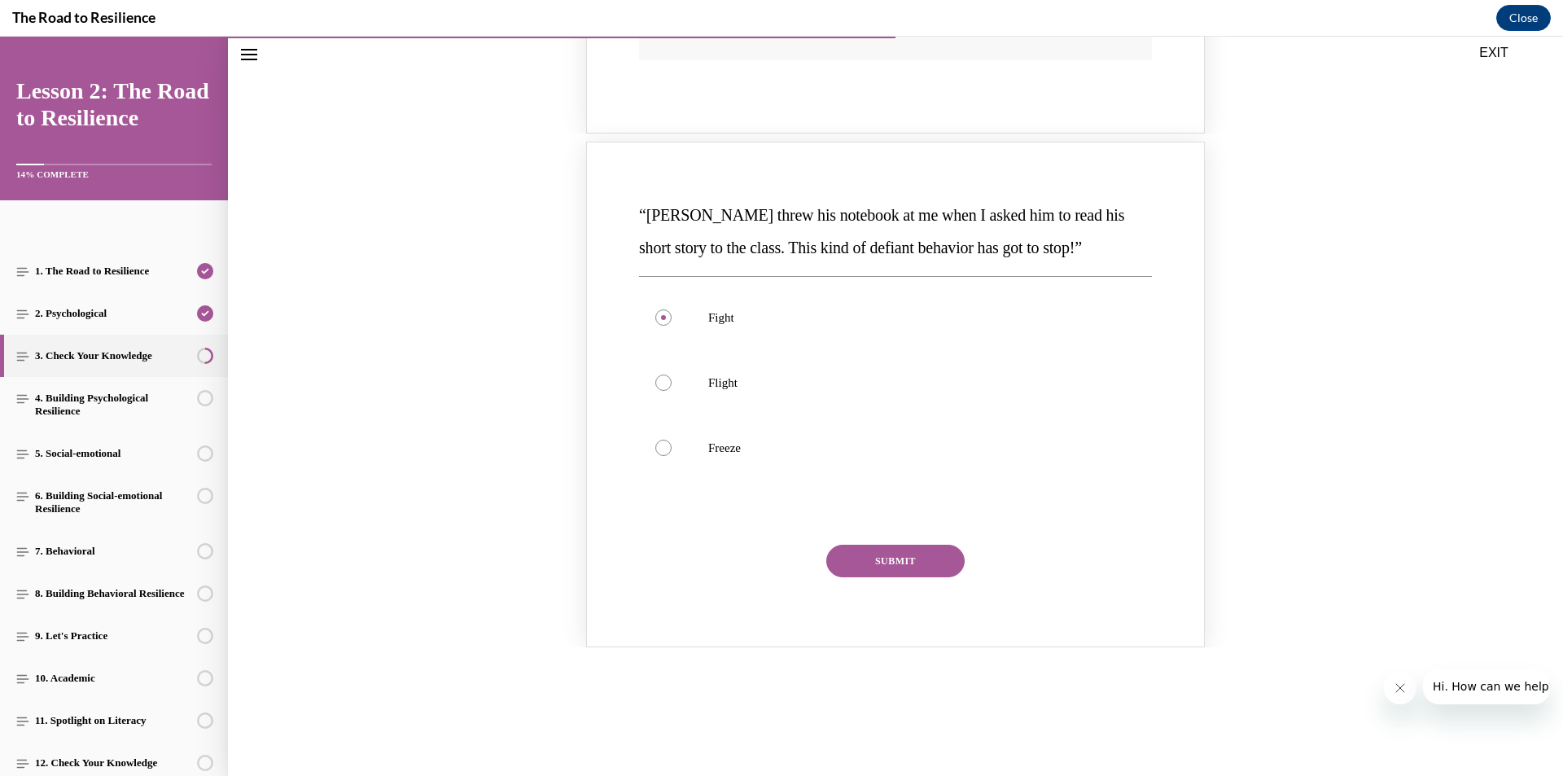
click at [937, 553] on button "SUBMIT" at bounding box center [895, 560] width 138 height 33
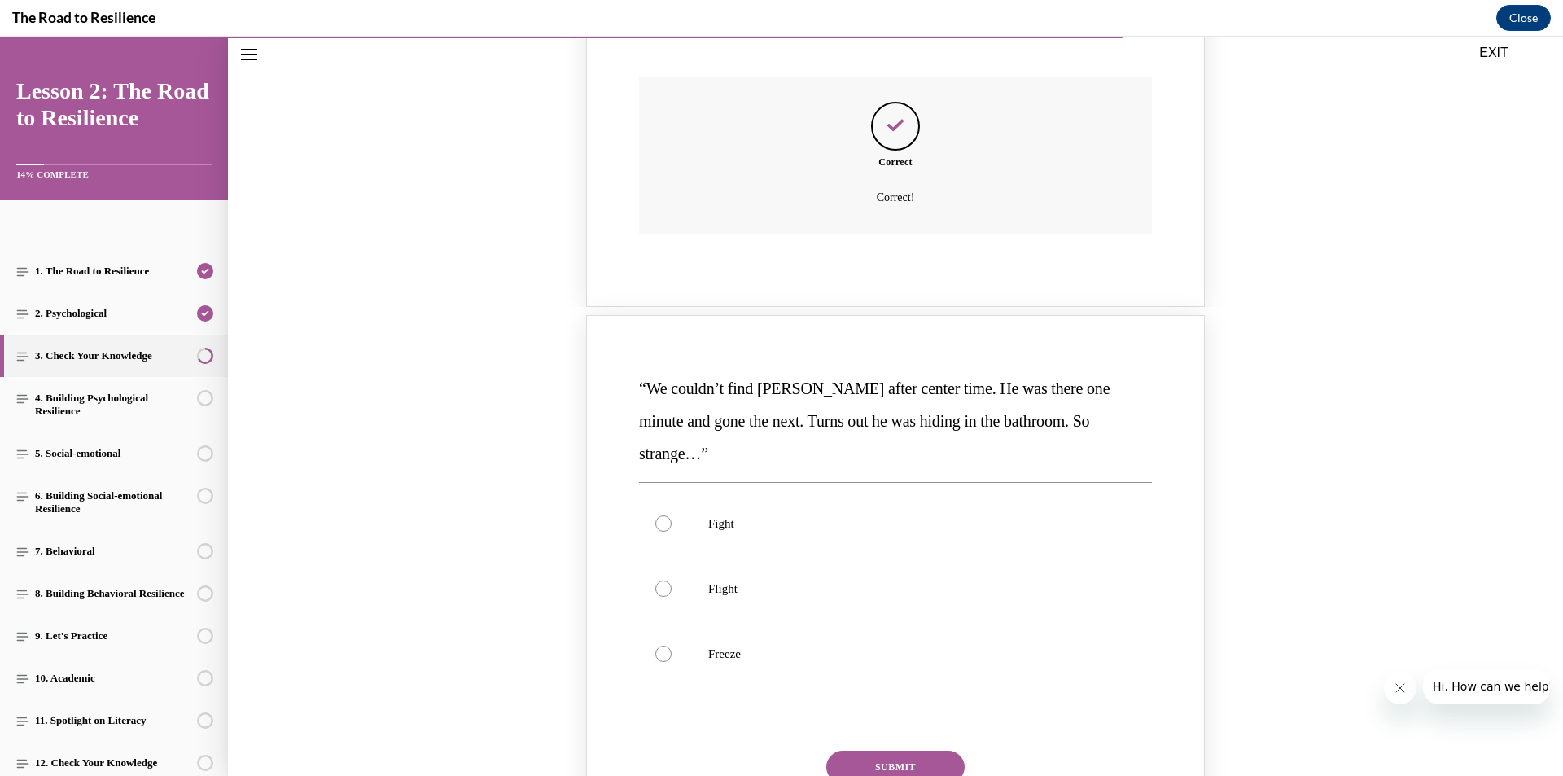
scroll to position [1353, 0]
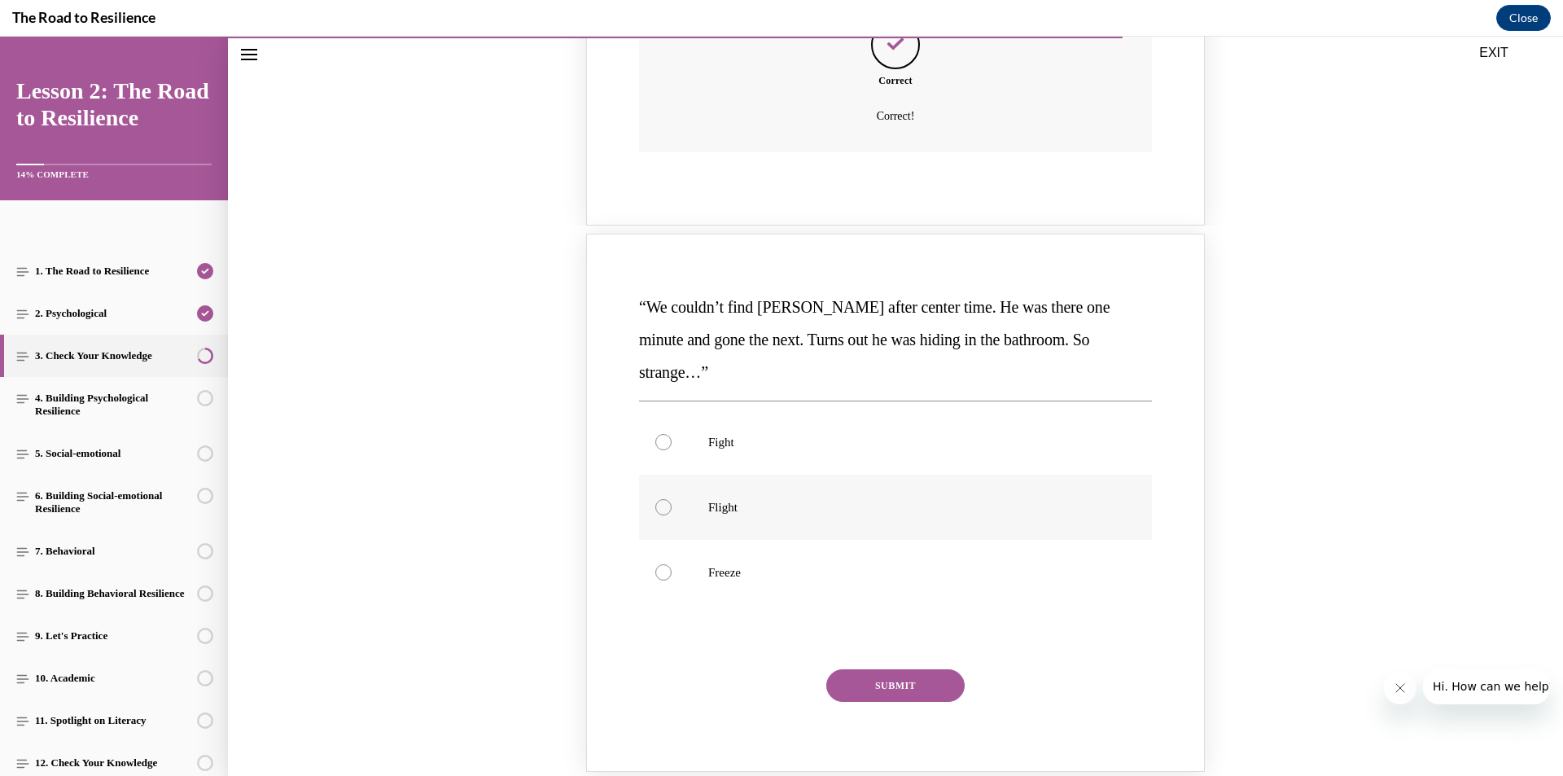
click at [768, 474] on label "Flight" at bounding box center [895, 506] width 513 height 65
click at [671, 499] on input "Flight" at bounding box center [663, 507] width 16 height 16
radio input "true"
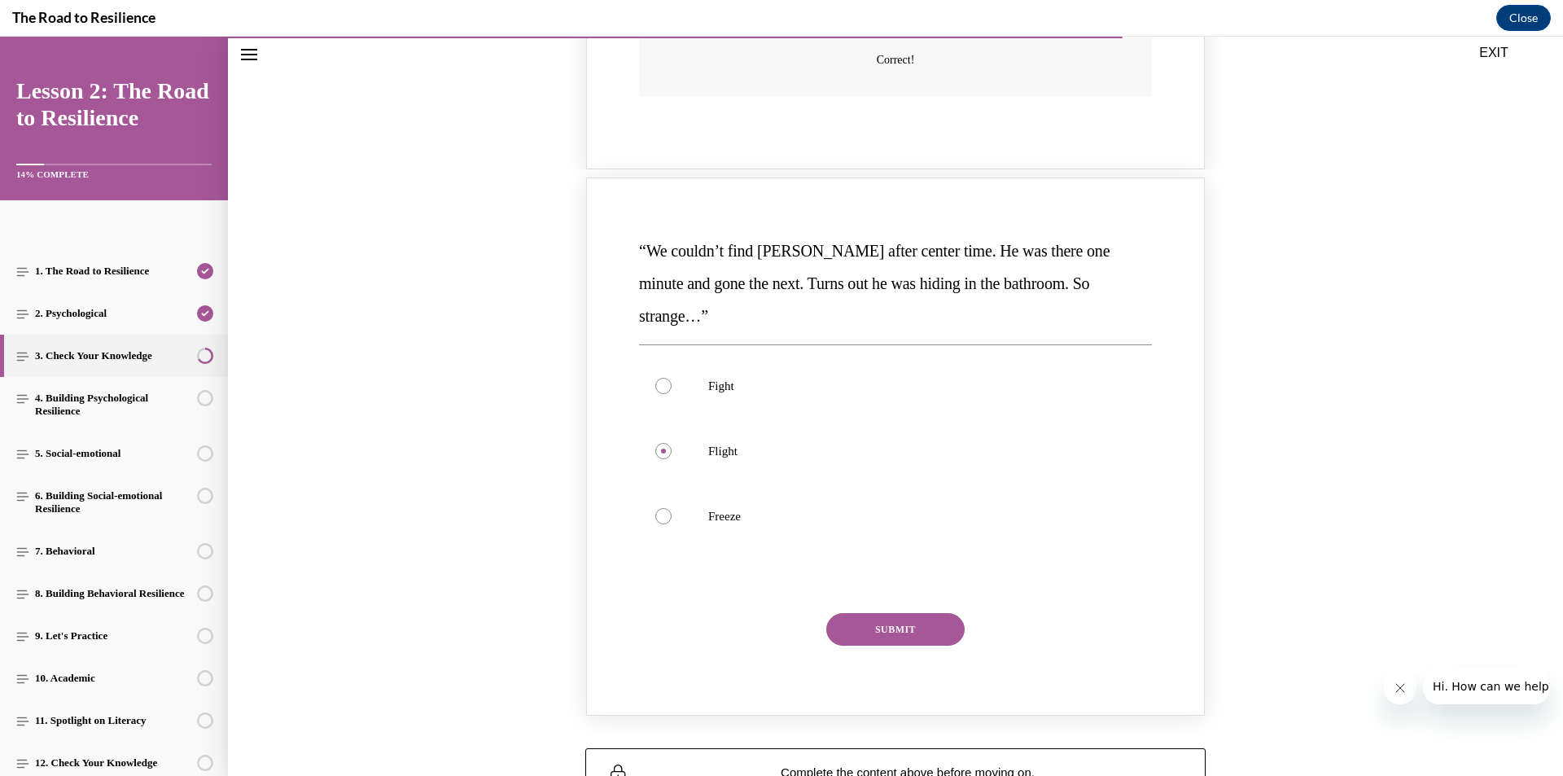
scroll to position [1434, 0]
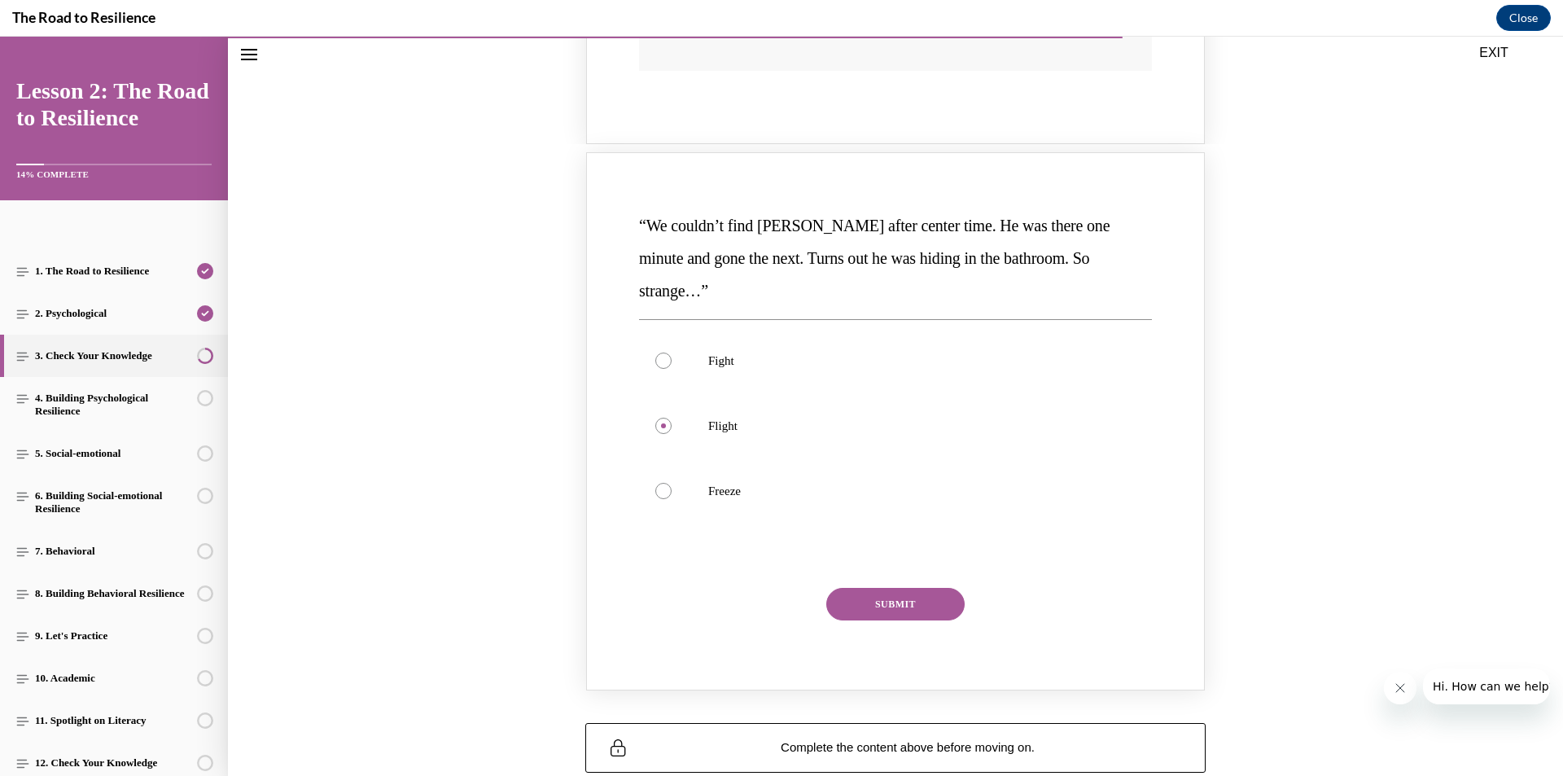
click at [915, 588] on button "SUBMIT" at bounding box center [895, 604] width 138 height 33
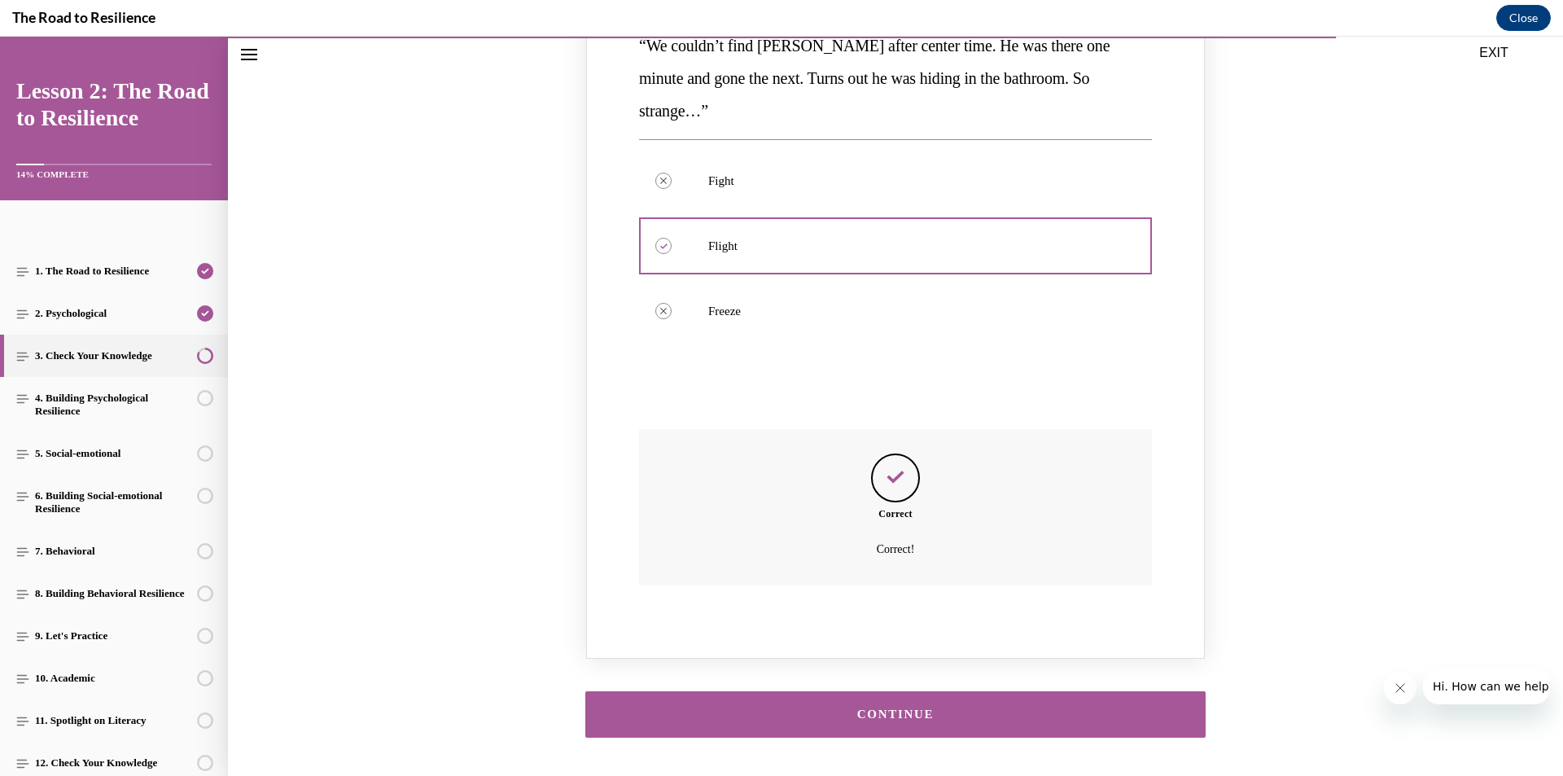
scroll to position [1637, 0]
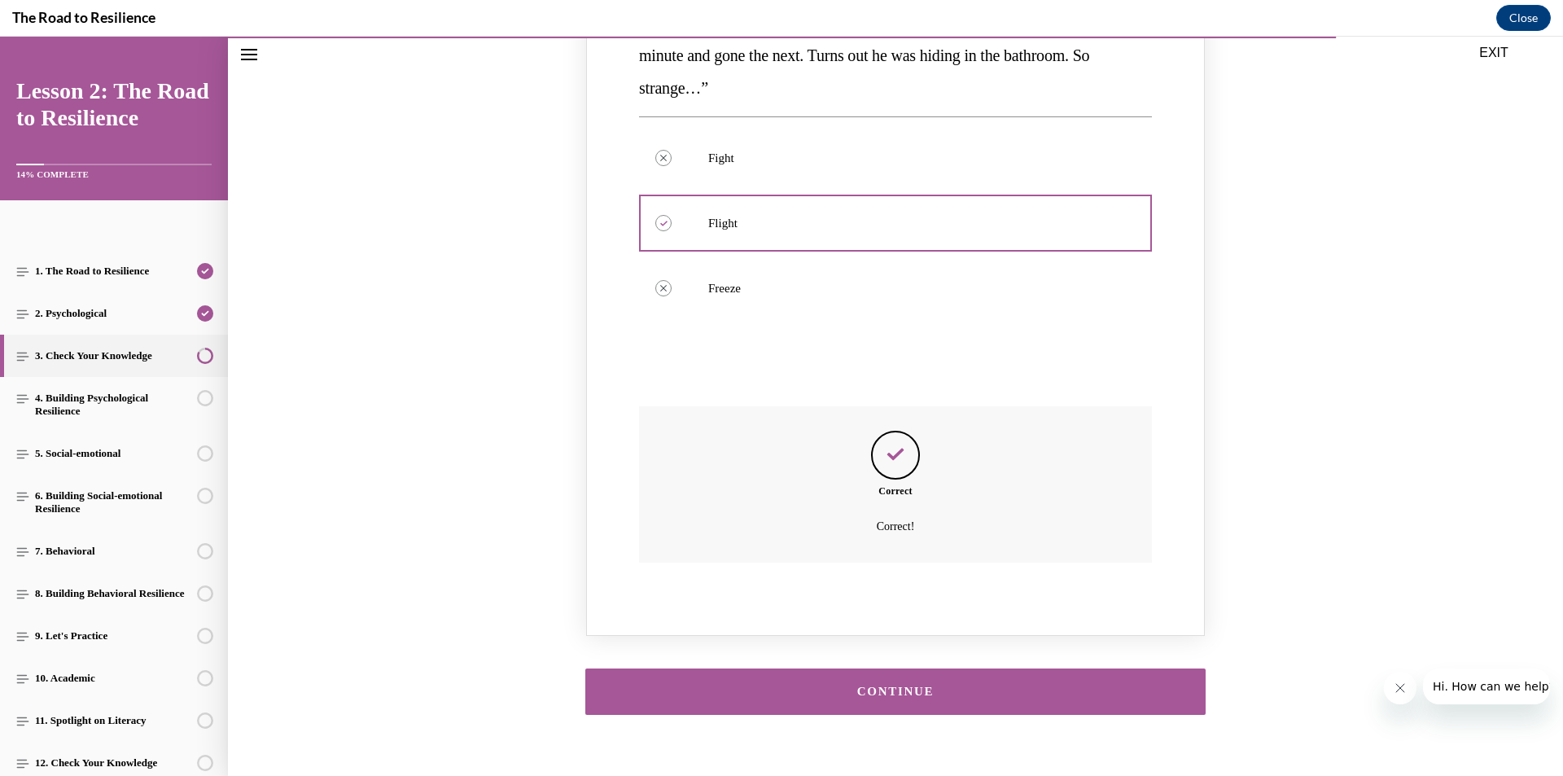
click at [1020, 685] on div "CONTINUE" at bounding box center [895, 691] width 570 height 12
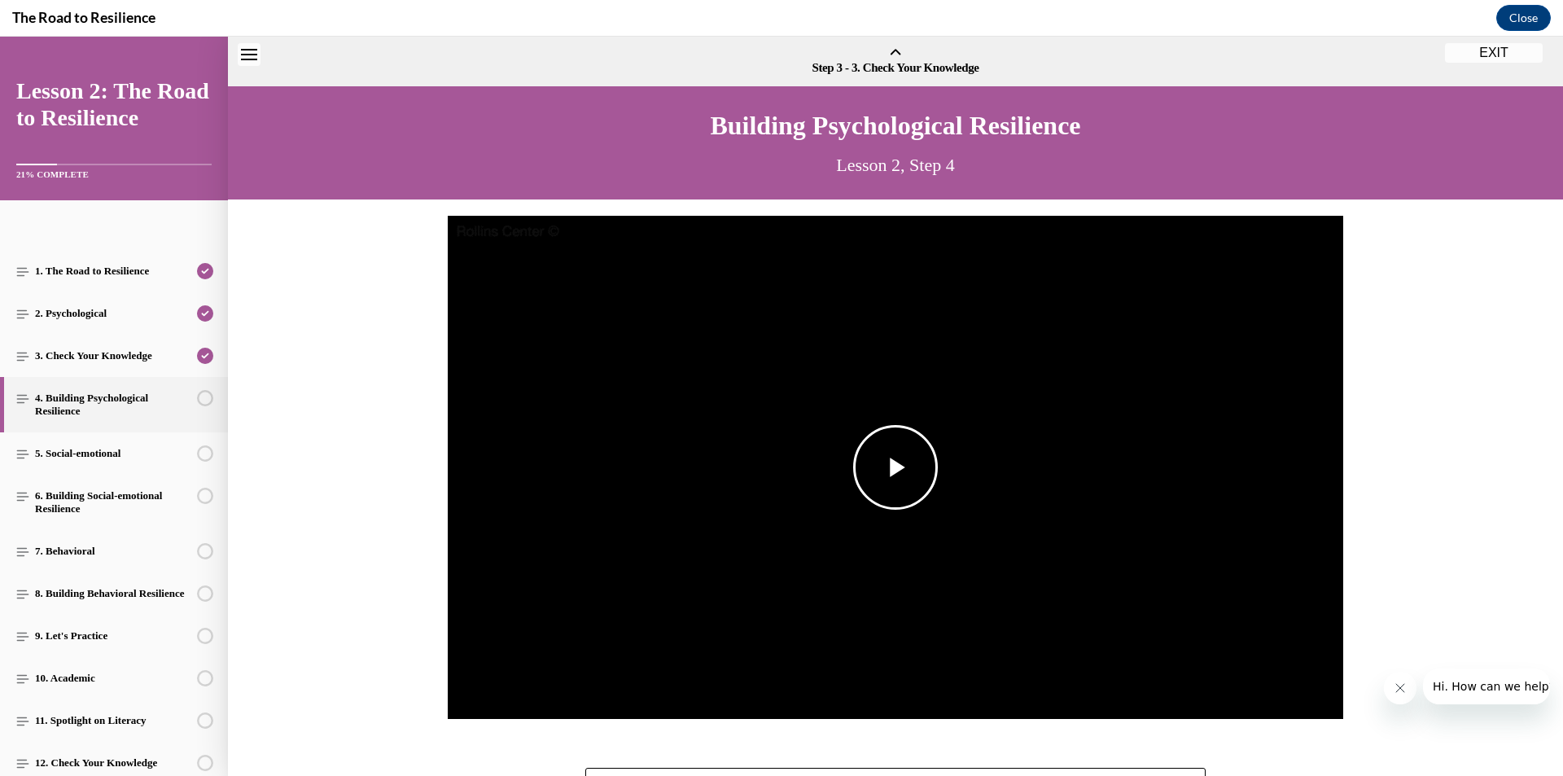
scroll to position [50, 0]
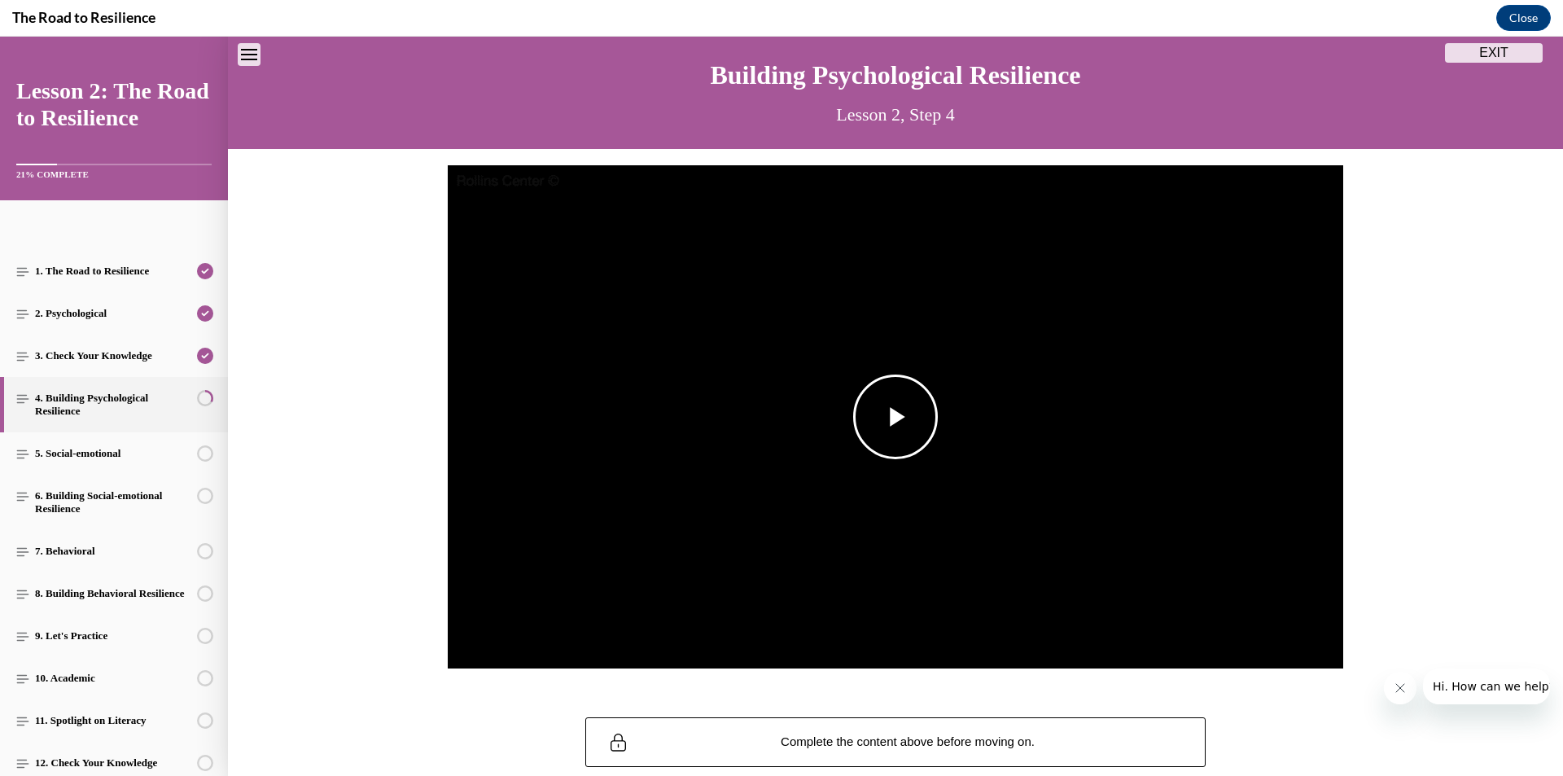
click at [895, 417] on span "Video player" at bounding box center [895, 417] width 0 height 0
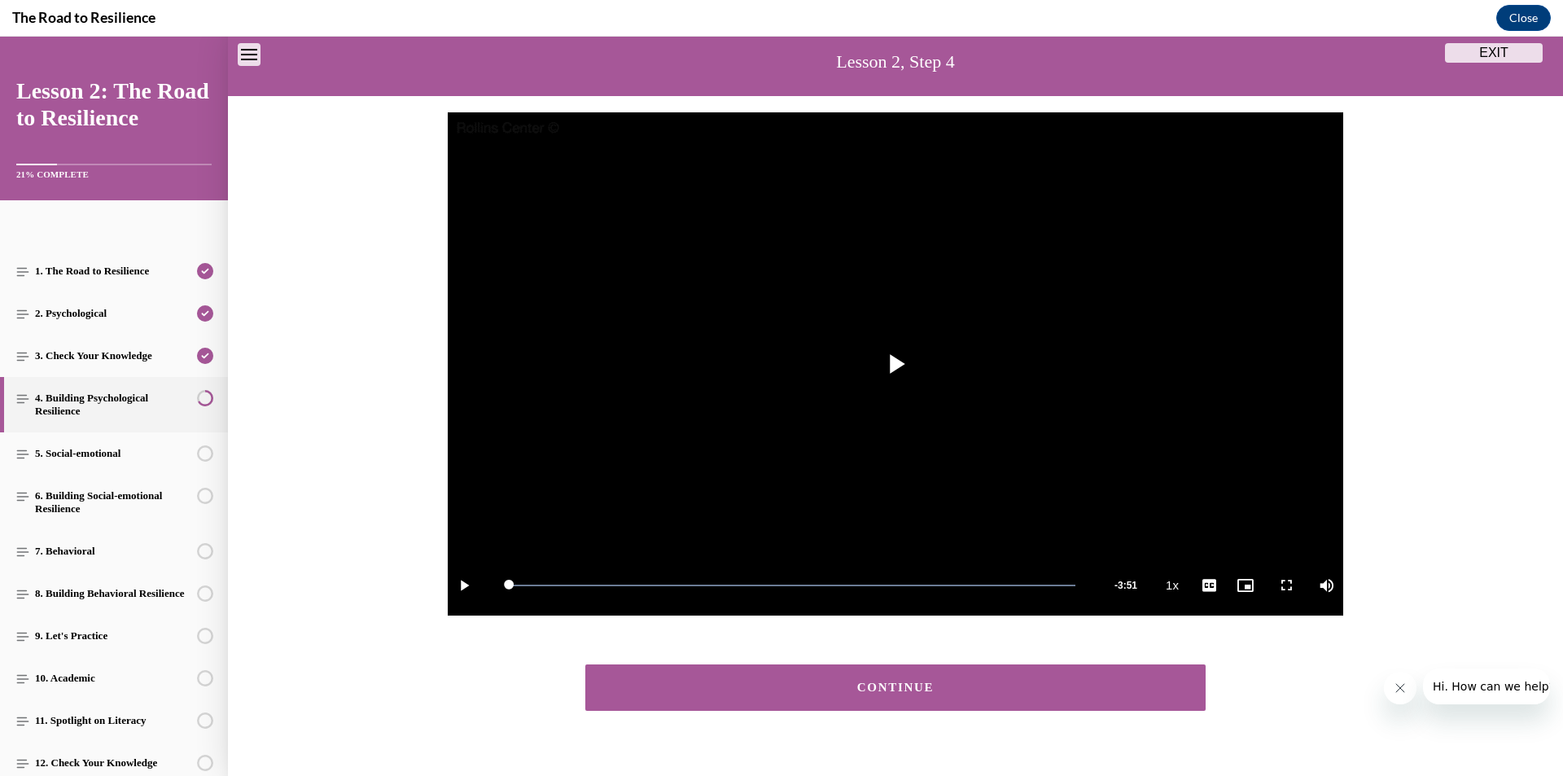
scroll to position [132, 0]
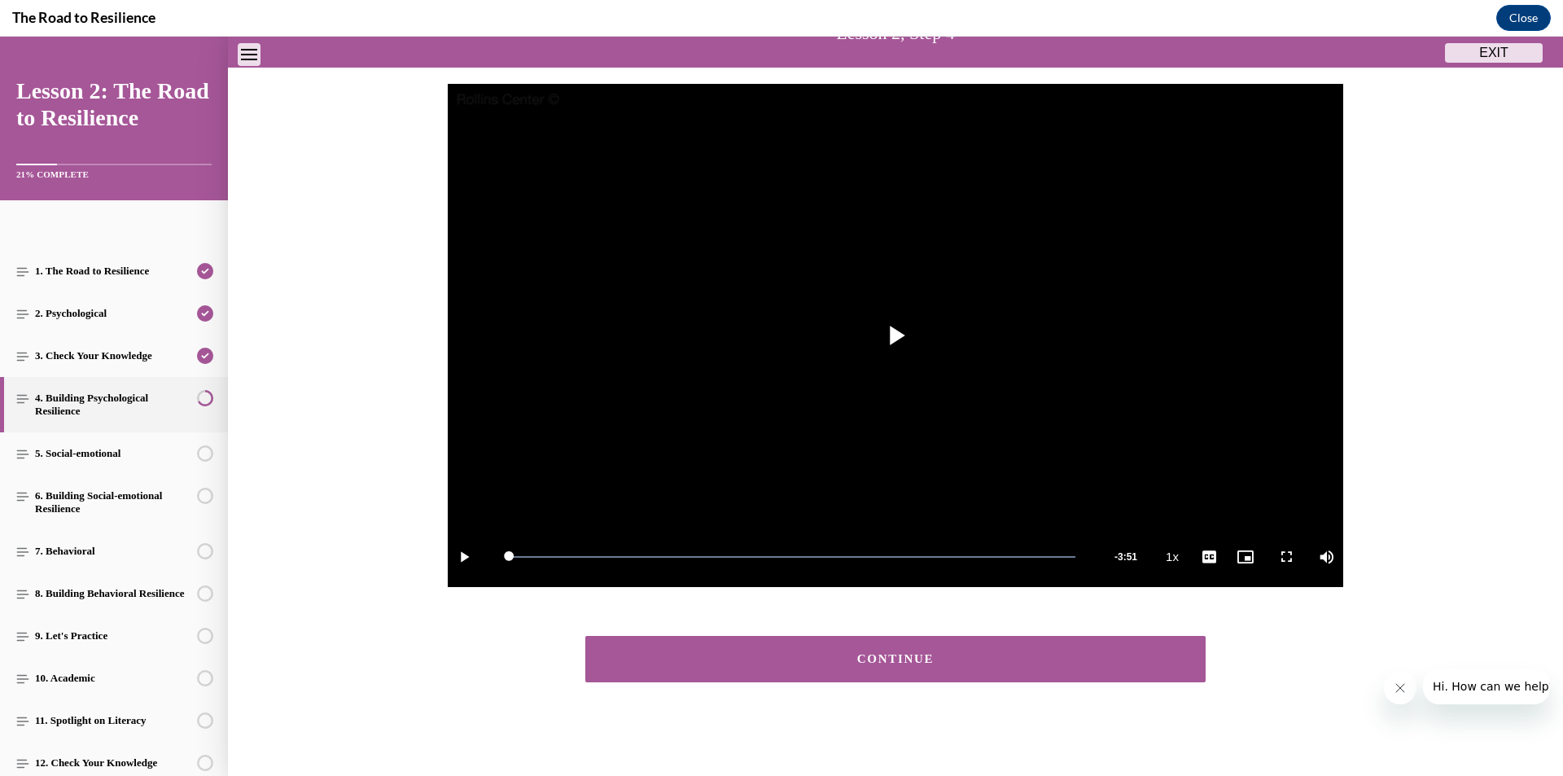
click at [983, 645] on button "CONTINUE" at bounding box center [895, 659] width 620 height 46
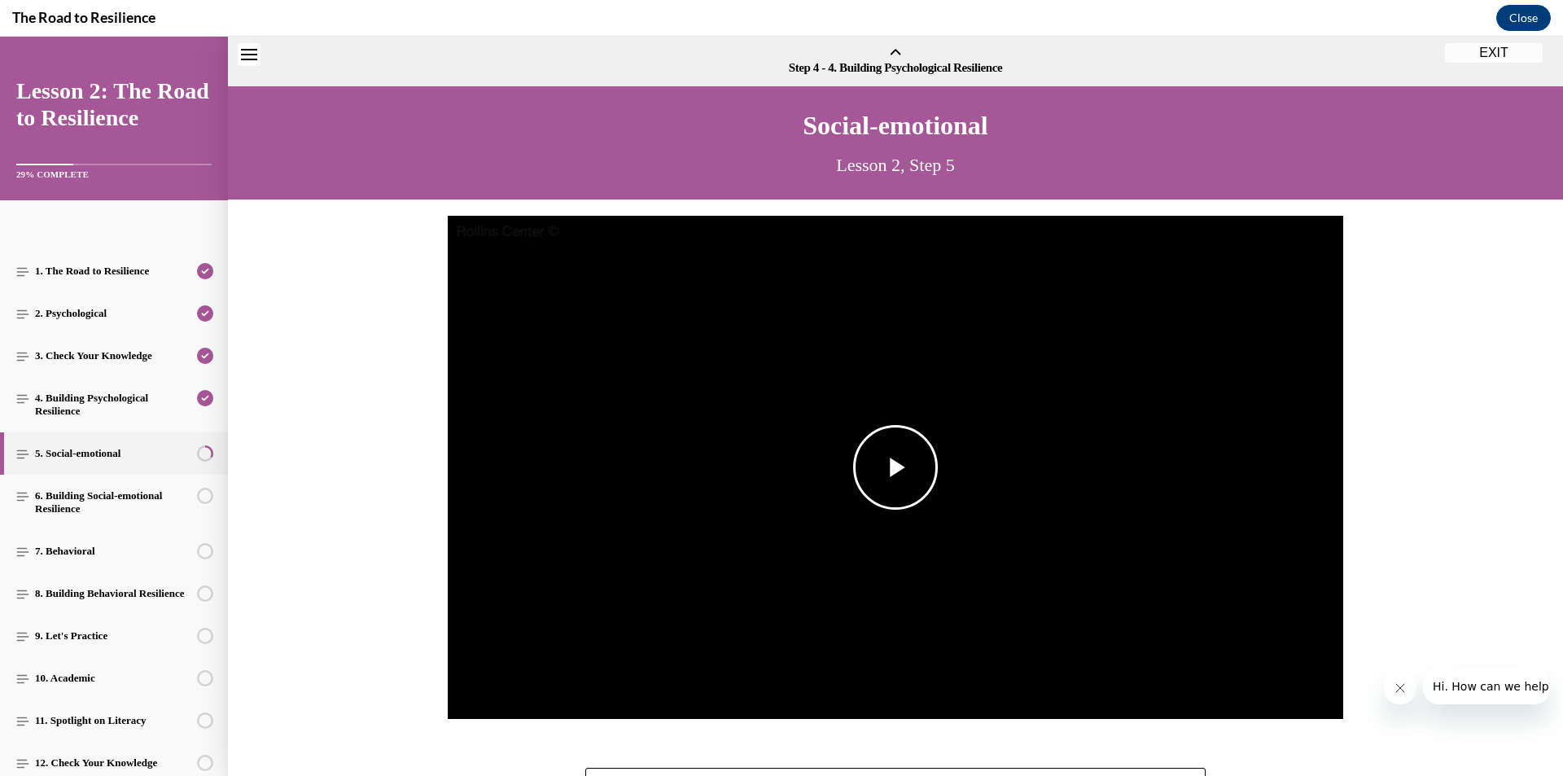
scroll to position [50, 0]
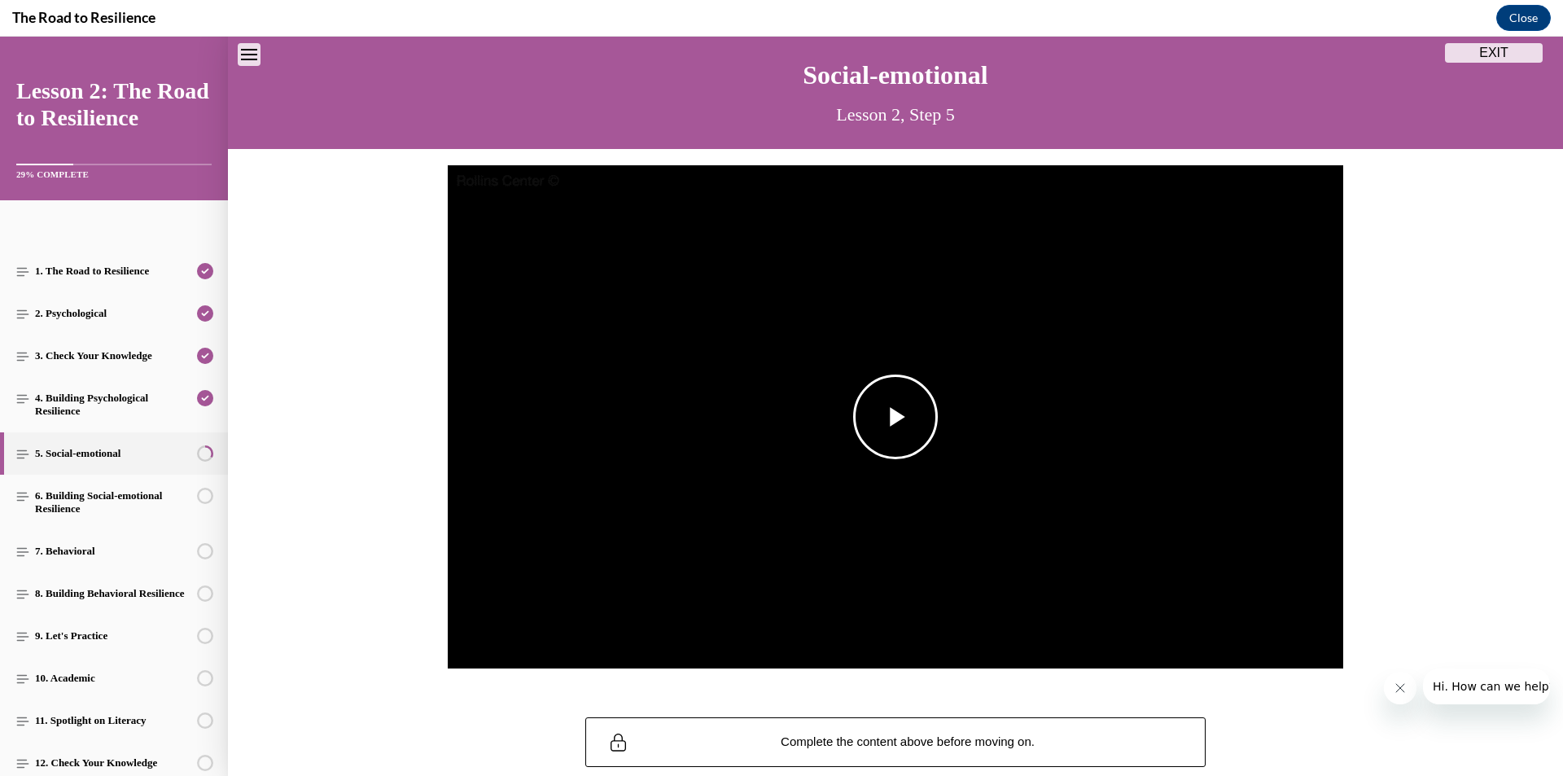
click at [895, 417] on span "Video player" at bounding box center [895, 417] width 0 height 0
